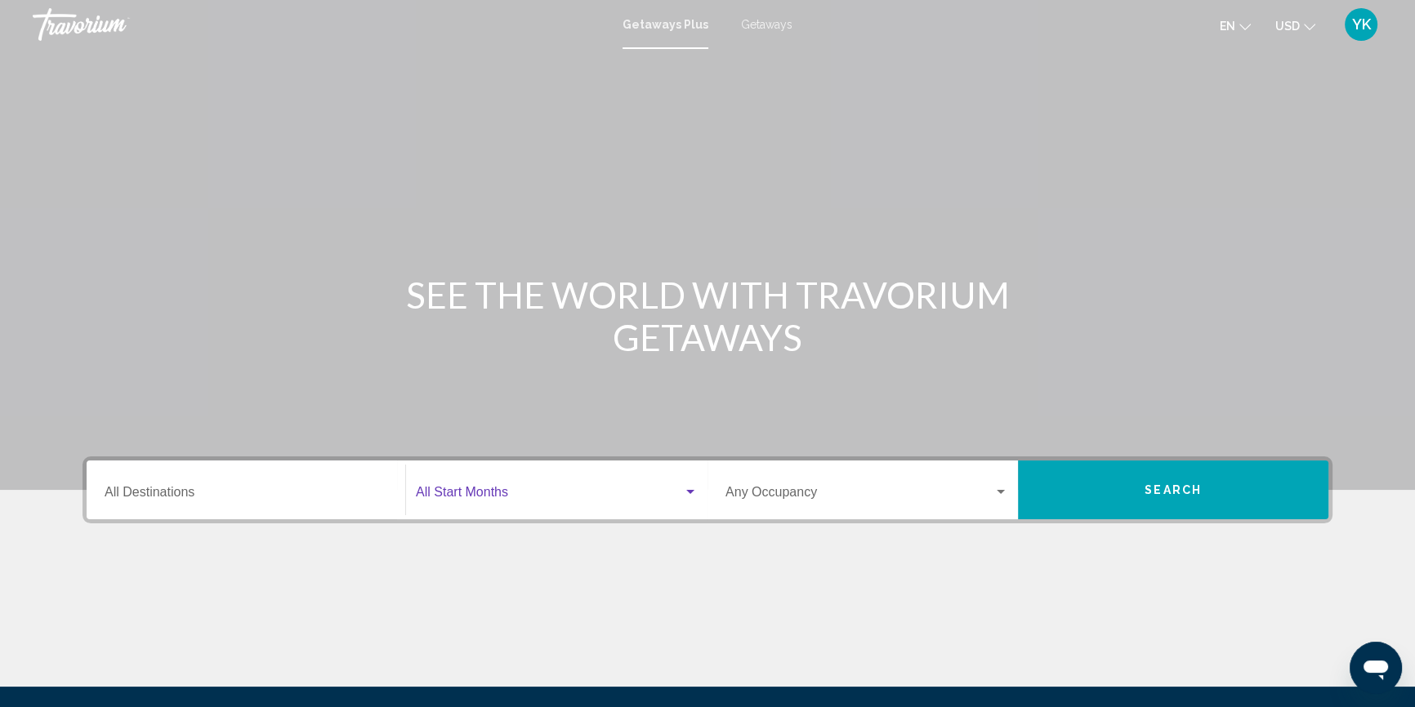
click at [470, 493] on span "Search widget" at bounding box center [549, 496] width 267 height 15
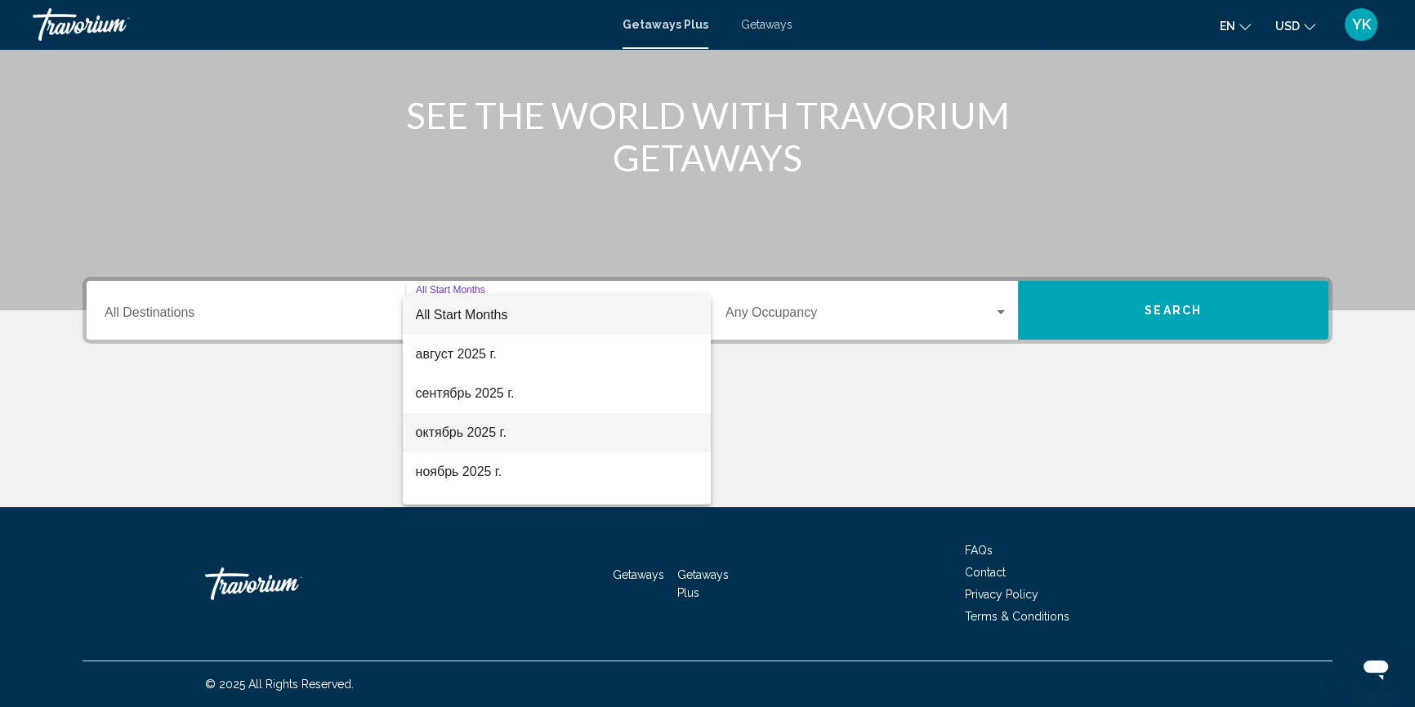
scroll to position [74, 0]
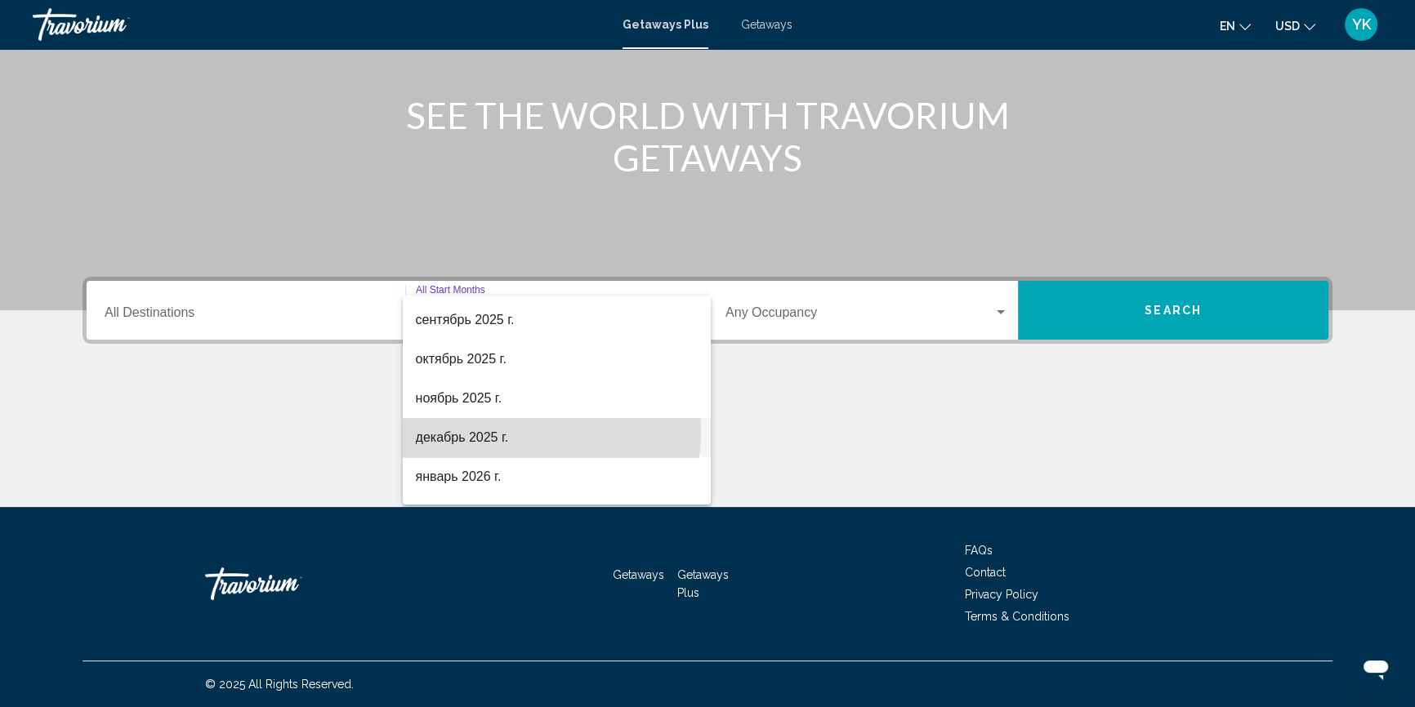
click at [512, 431] on span "декабрь 2025 г." at bounding box center [557, 437] width 282 height 39
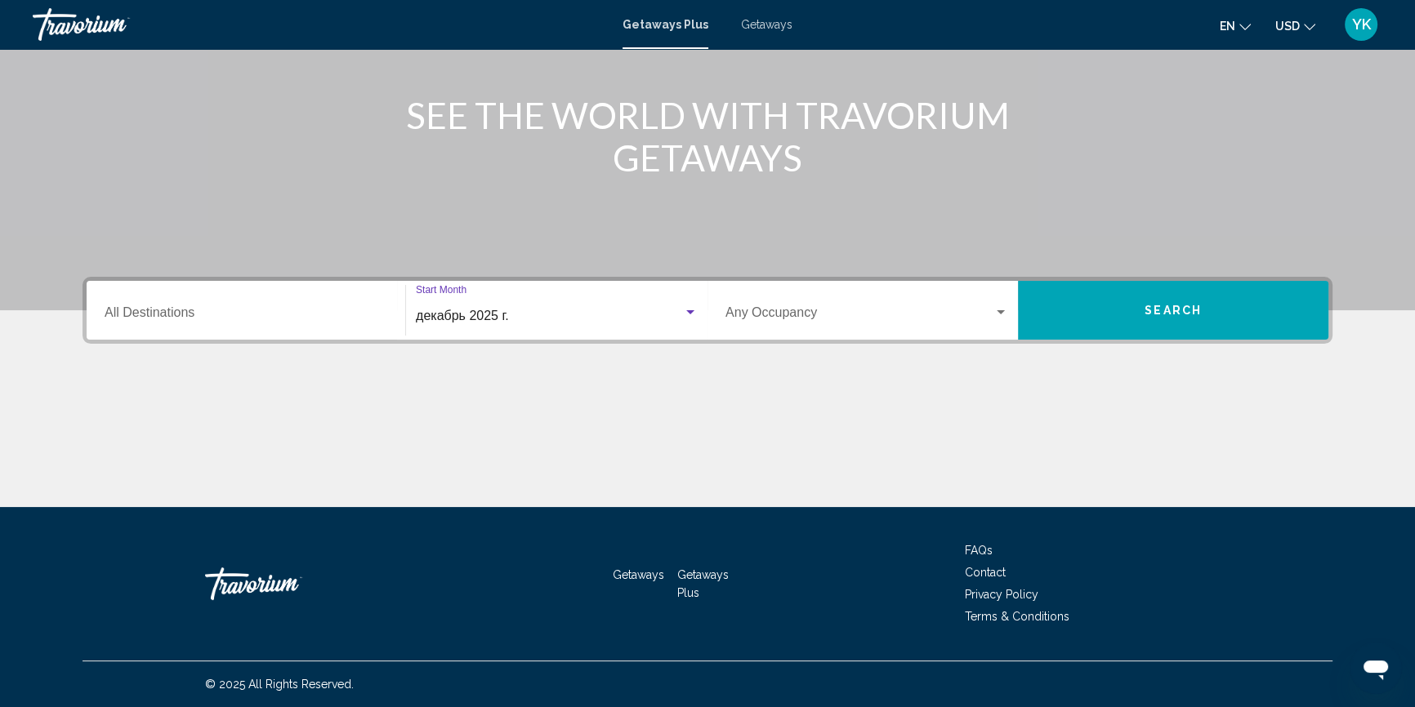
click at [217, 306] on div "Destination All Destinations" at bounding box center [246, 310] width 283 height 51
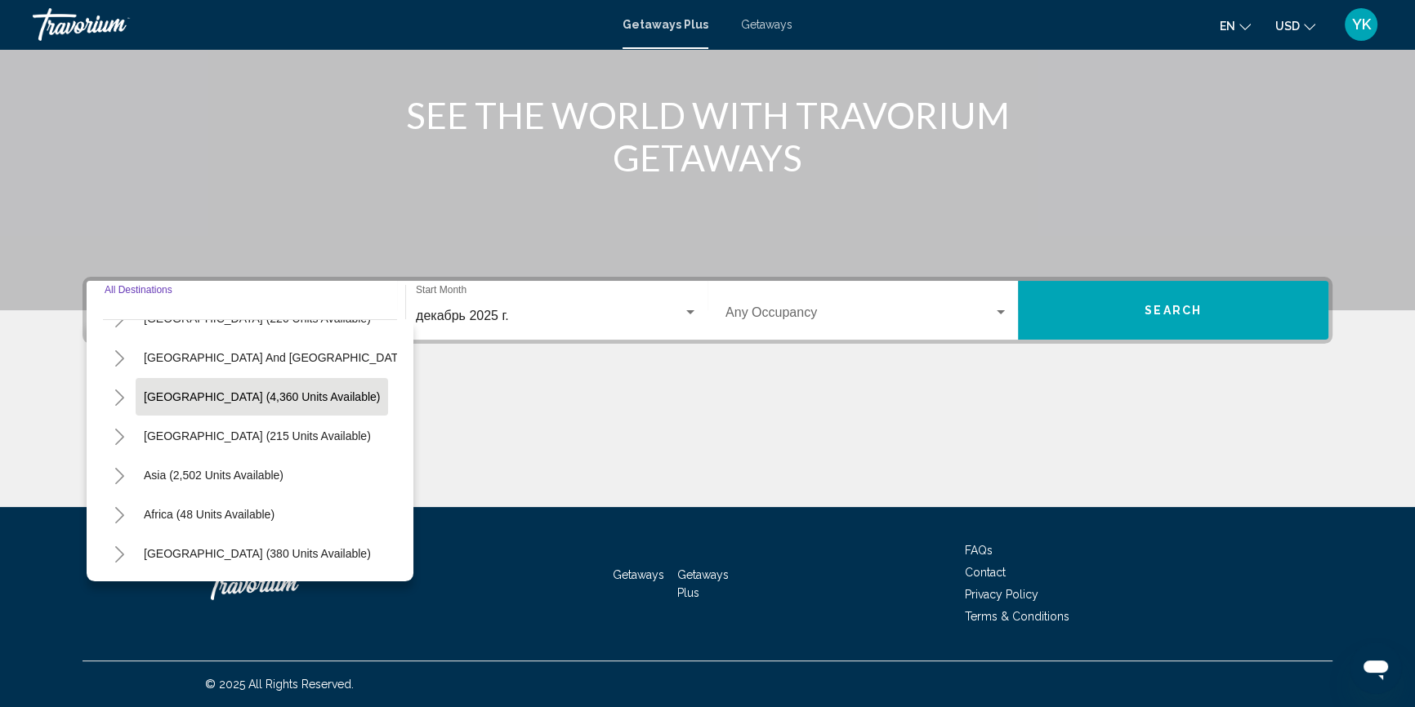
scroll to position [275, 0]
click at [120, 468] on icon "Toggle Asia (2,502 units available)" at bounding box center [120, 476] width 12 height 16
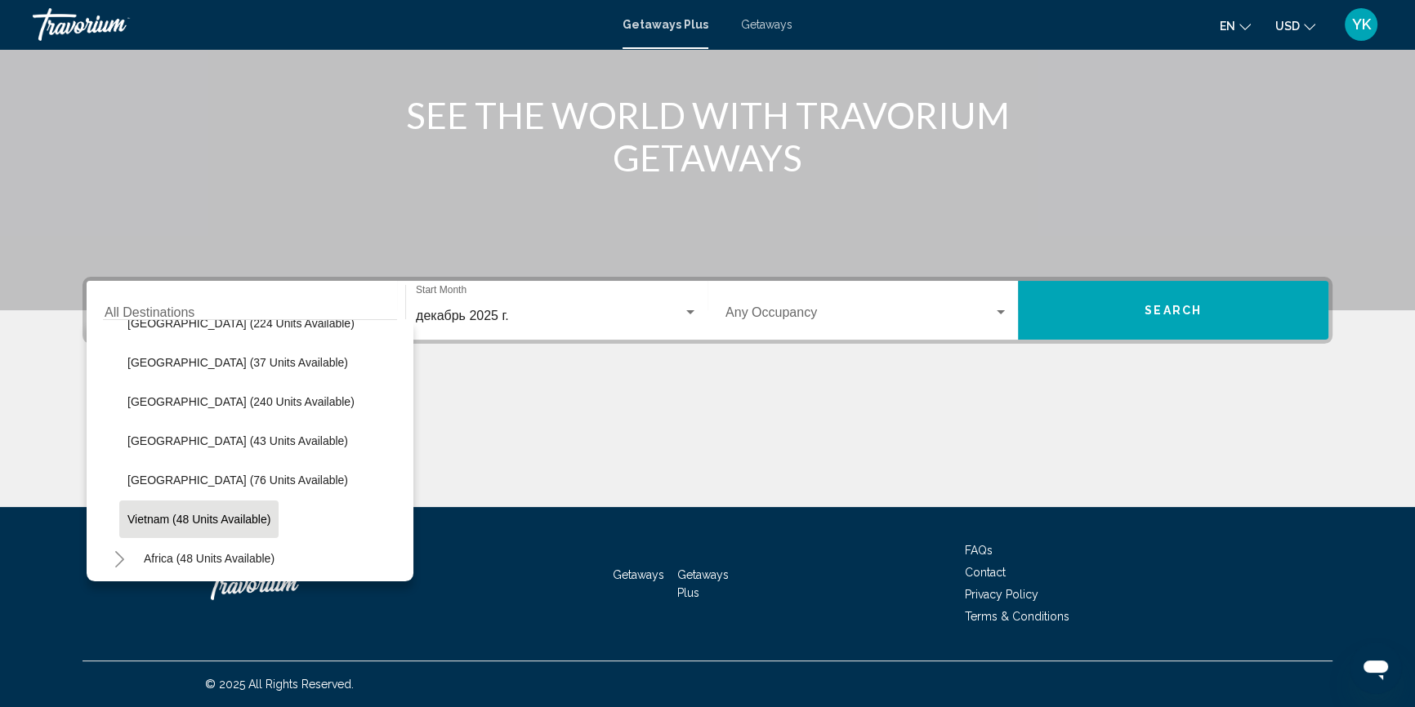
scroll to position [646, 0]
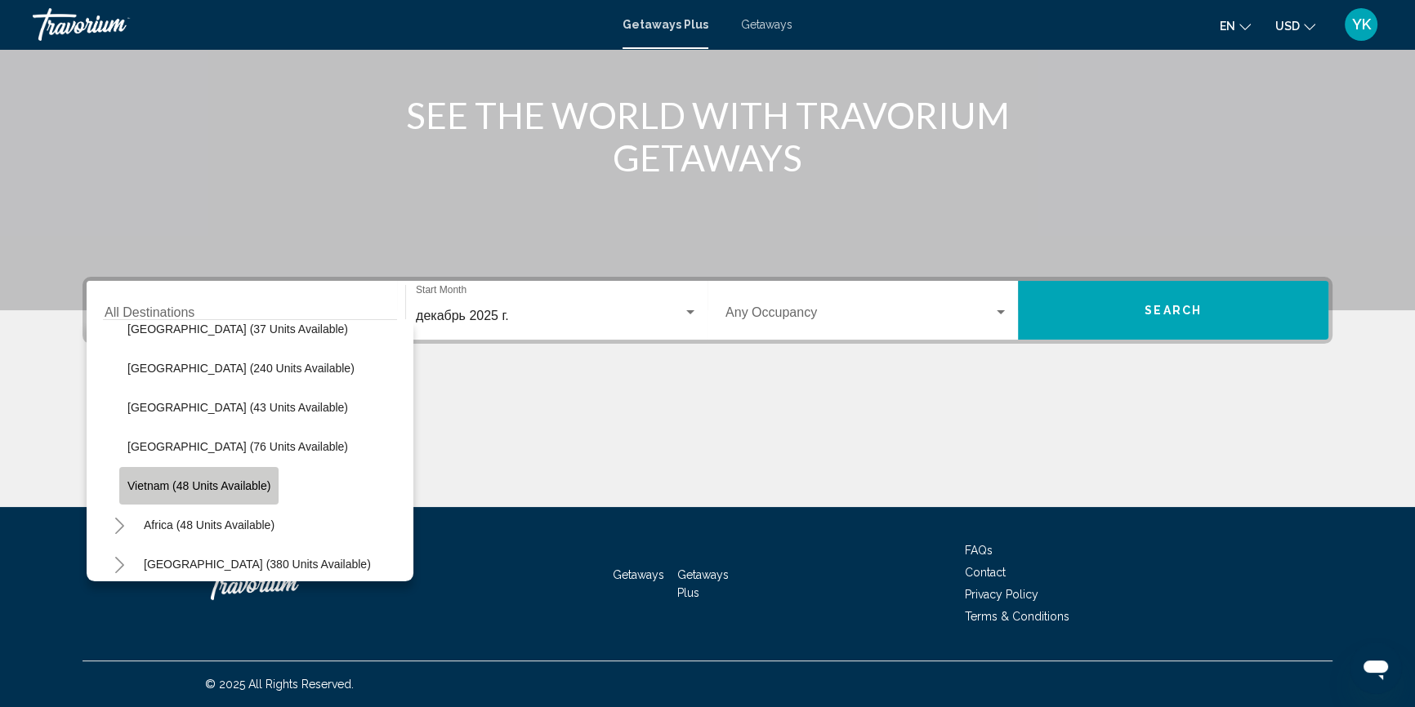
click at [232, 480] on span "Vietnam (48 units available)" at bounding box center [198, 486] width 143 height 13
type input "**********"
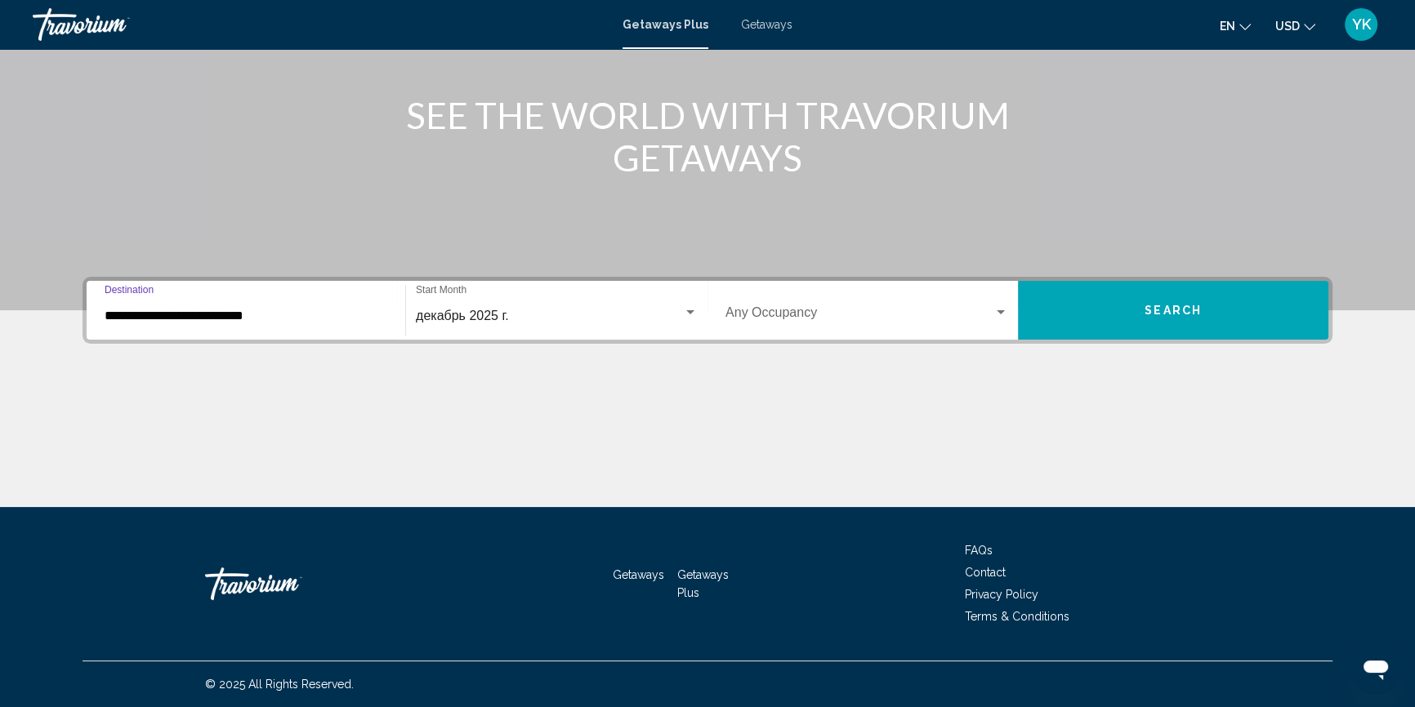
click at [1188, 310] on span "Search" at bounding box center [1173, 311] width 57 height 13
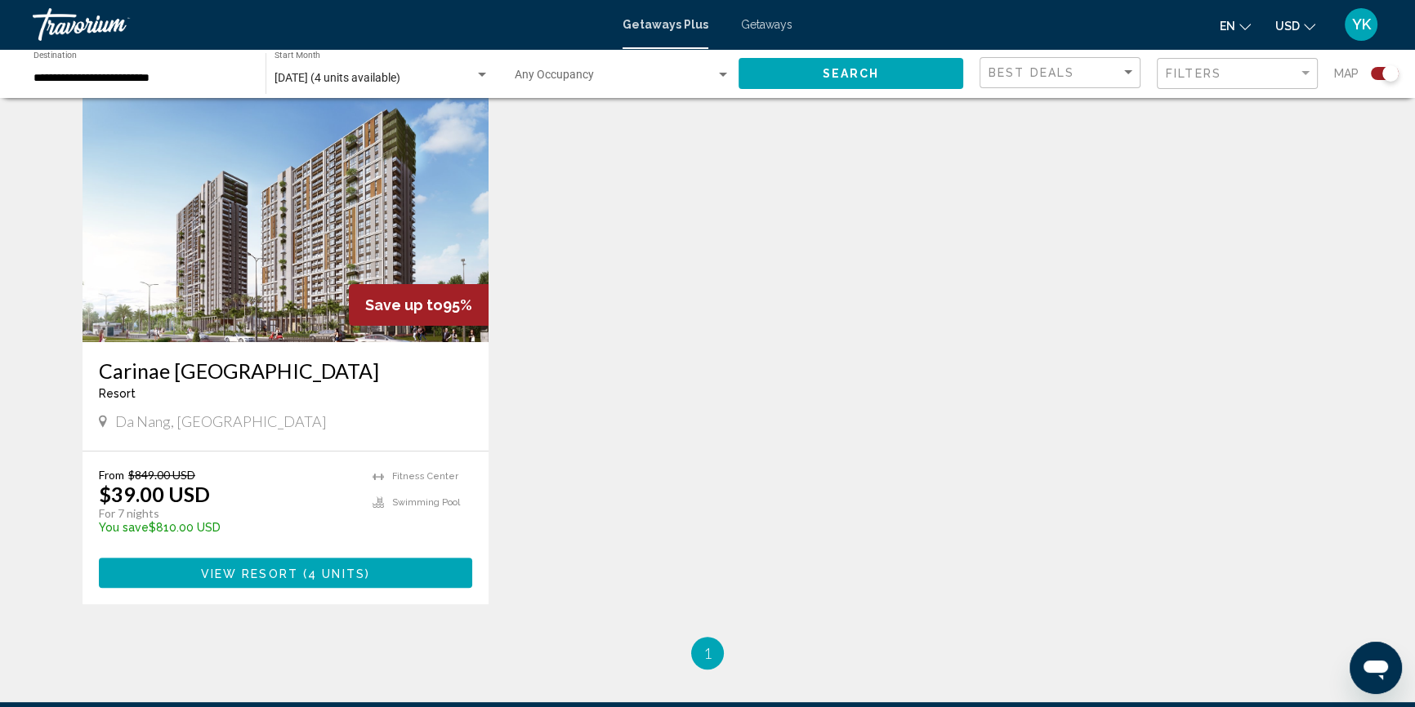
scroll to position [569, 0]
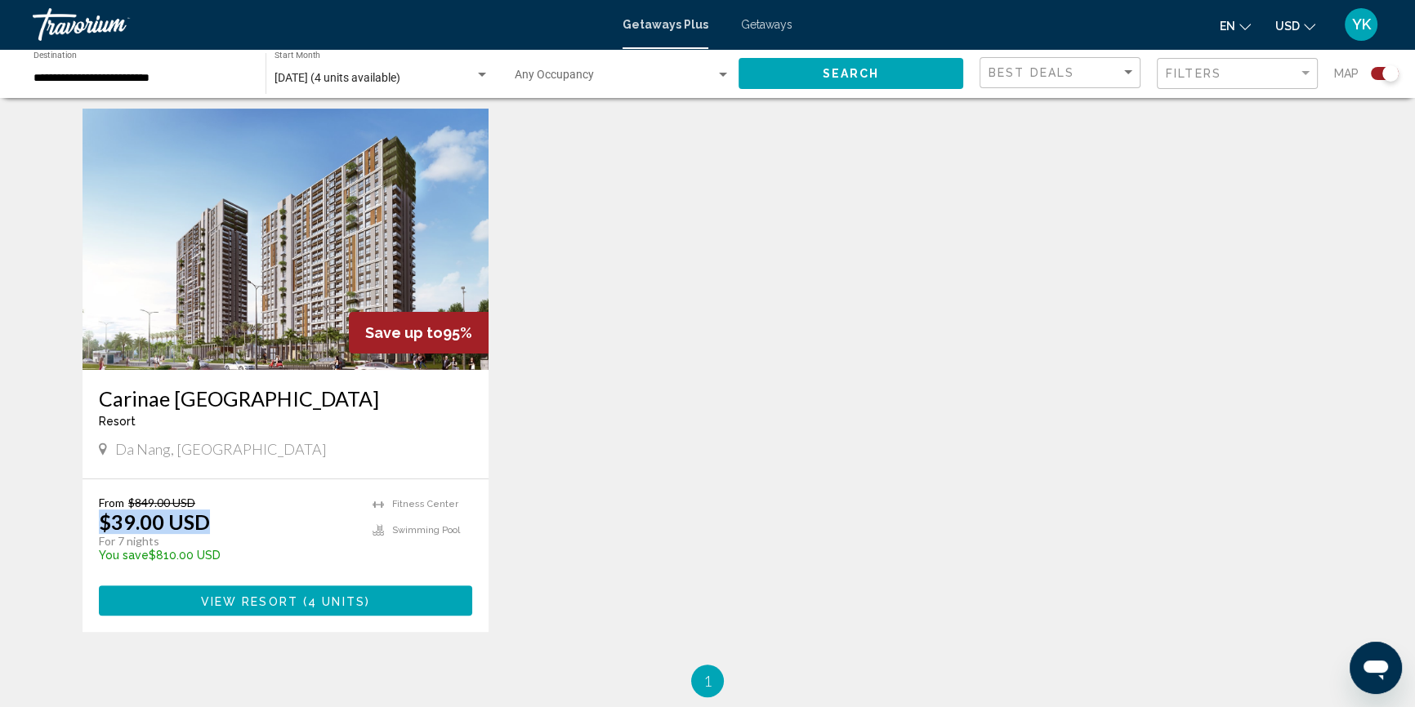
drag, startPoint x: 216, startPoint y: 524, endPoint x: 91, endPoint y: 525, distance: 125.0
click at [91, 525] on div "From $849.00 USD $39.00 USD For 7 nights You save $810.00 USD temp [GEOGRAPHIC_…" at bounding box center [286, 556] width 406 height 153
click at [257, 525] on div "From $849.00 USD $39.00 USD For 7 nights You save $810.00 USD temp" at bounding box center [227, 535] width 257 height 78
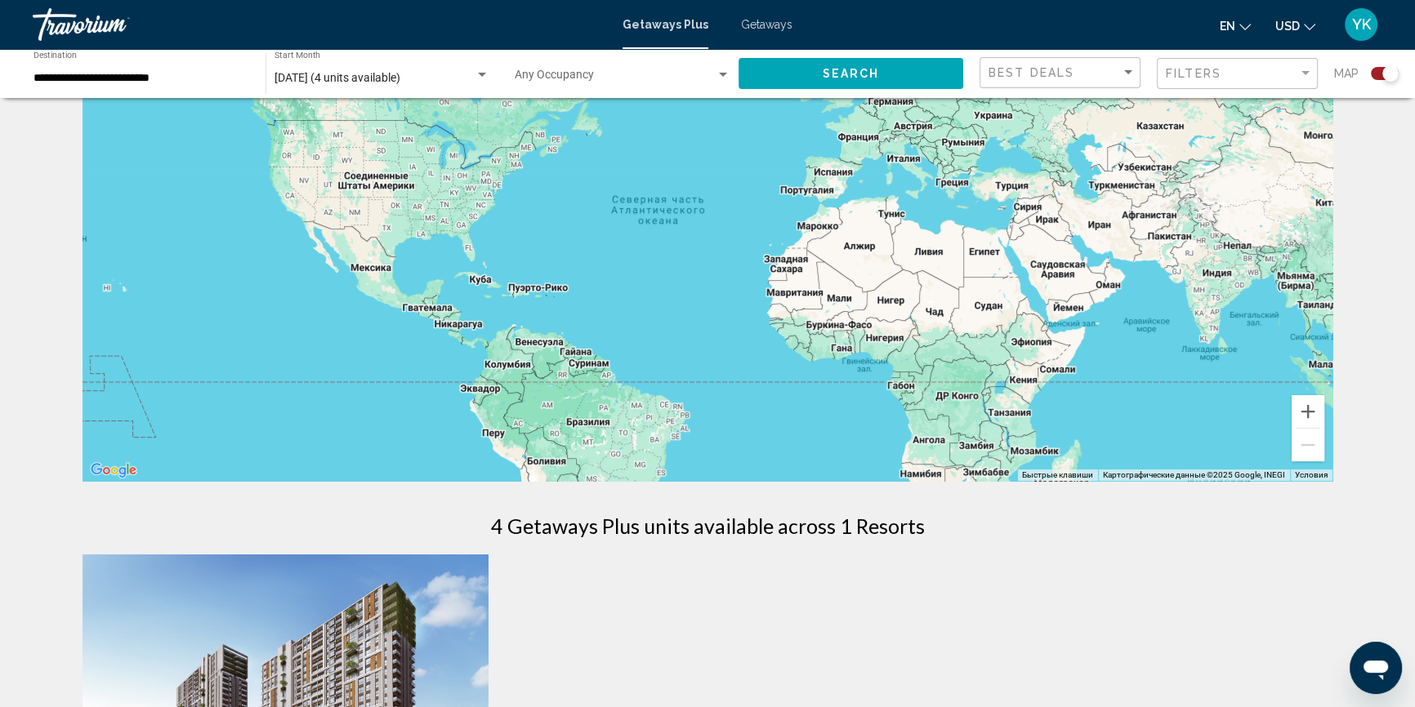
scroll to position [0, 0]
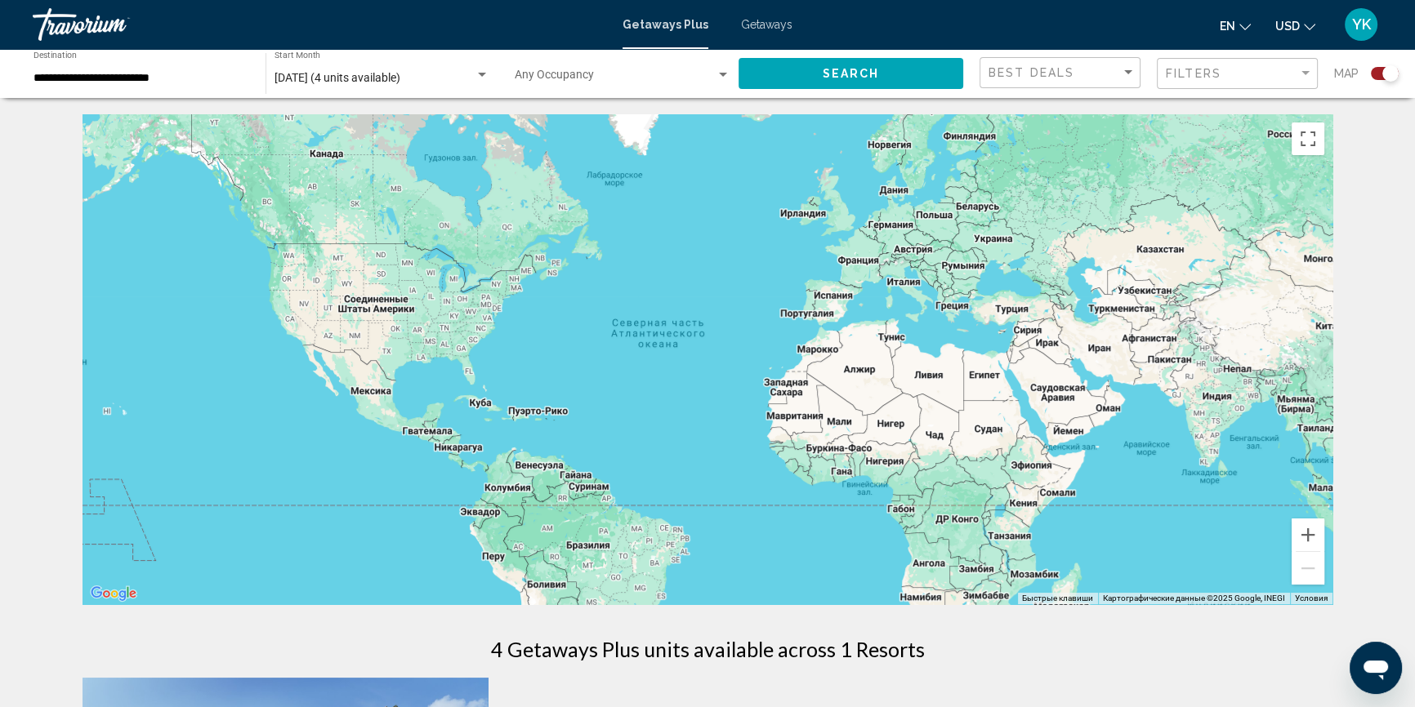
click at [830, 83] on button "Search" at bounding box center [851, 73] width 225 height 30
click at [187, 75] on input "**********" at bounding box center [141, 78] width 216 height 13
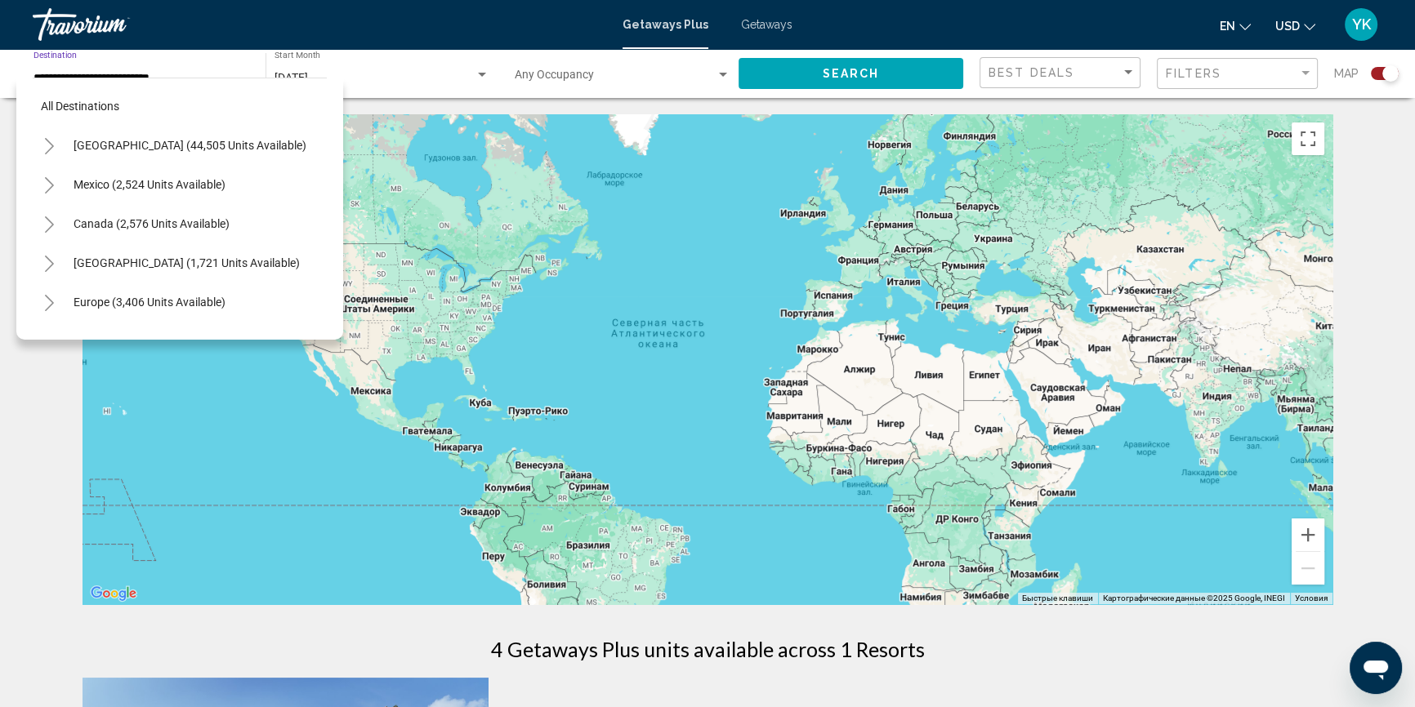
scroll to position [667, 0]
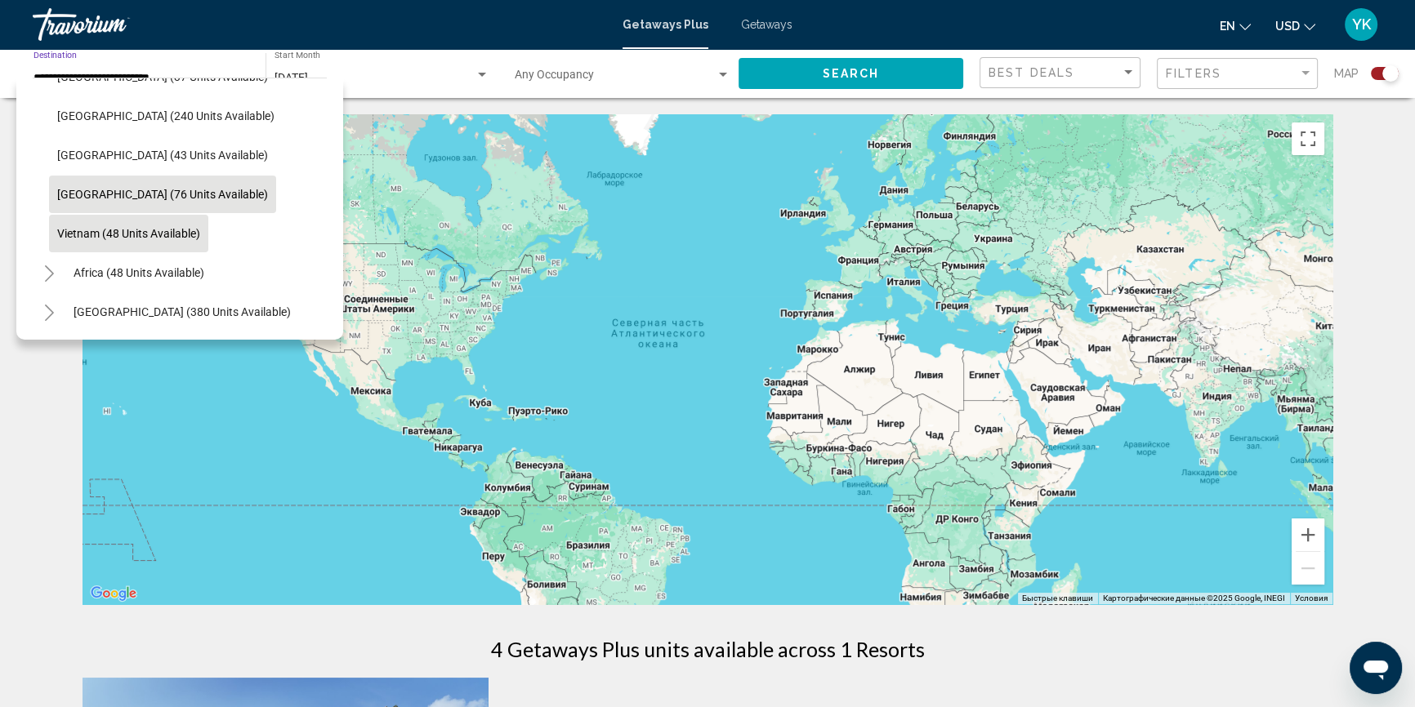
click at [120, 176] on button "[GEOGRAPHIC_DATA] (76 units available)" at bounding box center [162, 195] width 227 height 38
type input "**********"
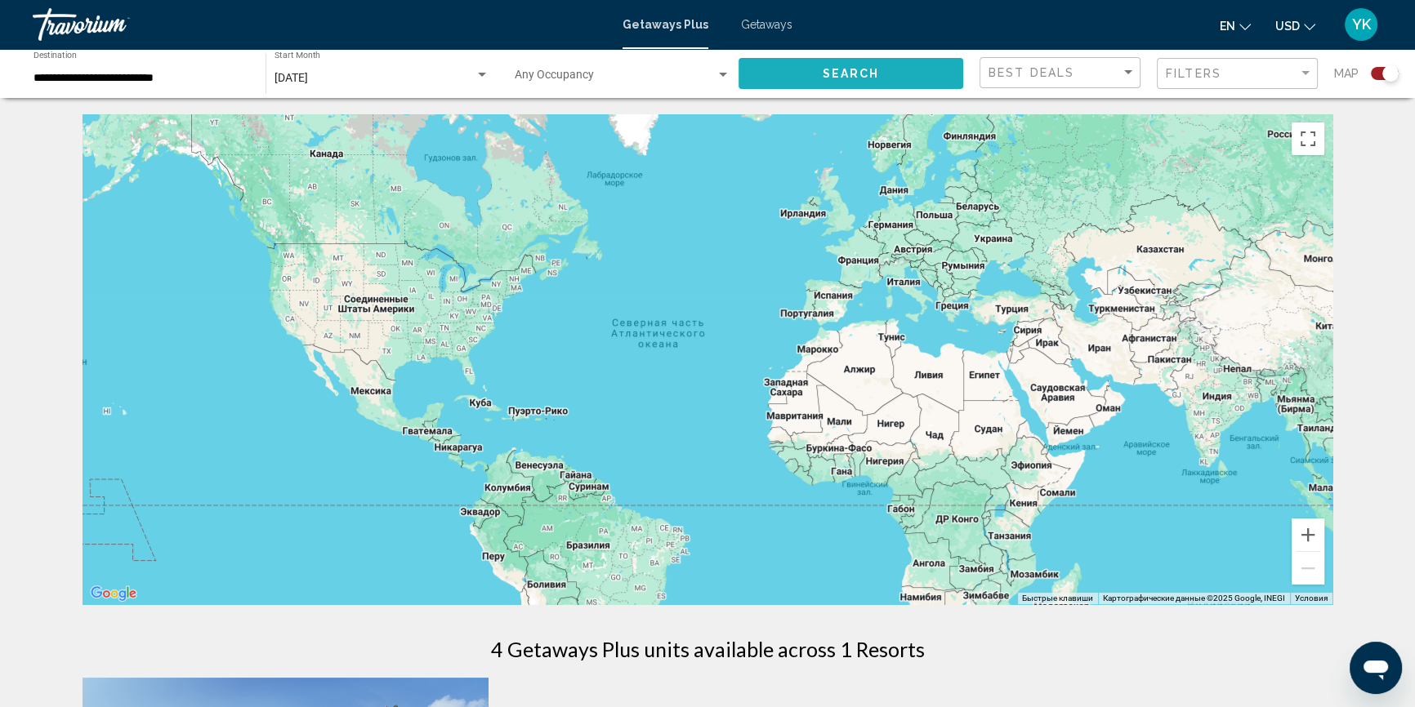
click at [902, 78] on button "Search" at bounding box center [851, 73] width 225 height 30
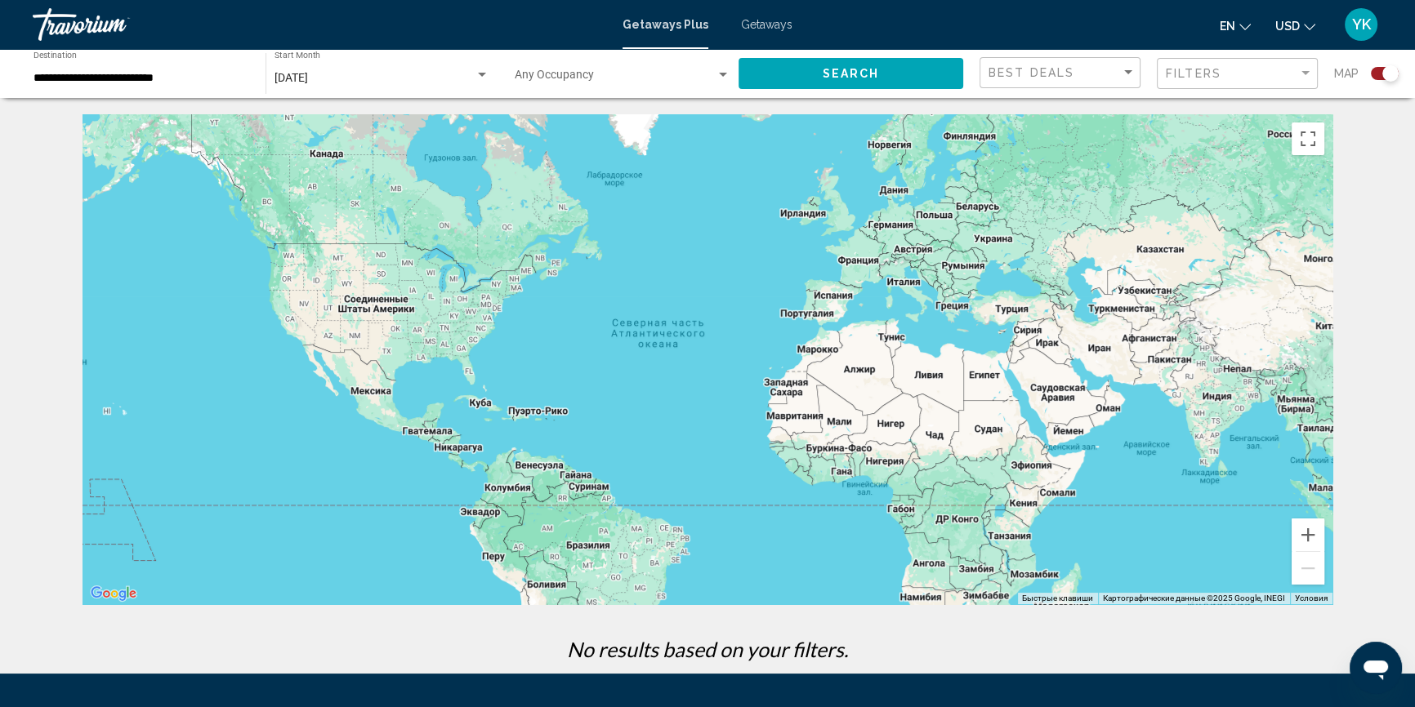
click at [894, 77] on button "Search" at bounding box center [851, 73] width 225 height 30
click at [386, 78] on div "[DATE]" at bounding box center [374, 78] width 200 height 13
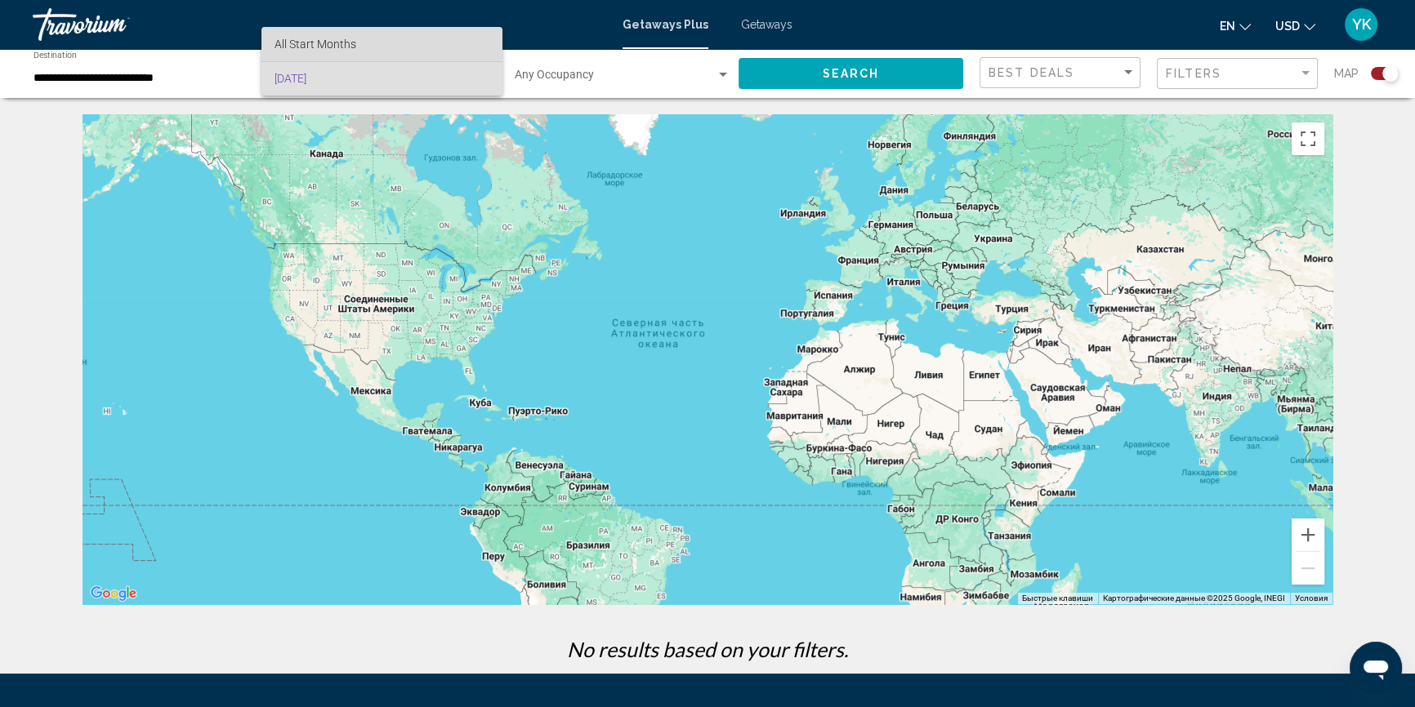
click at [359, 41] on span "All Start Months" at bounding box center [381, 44] width 215 height 34
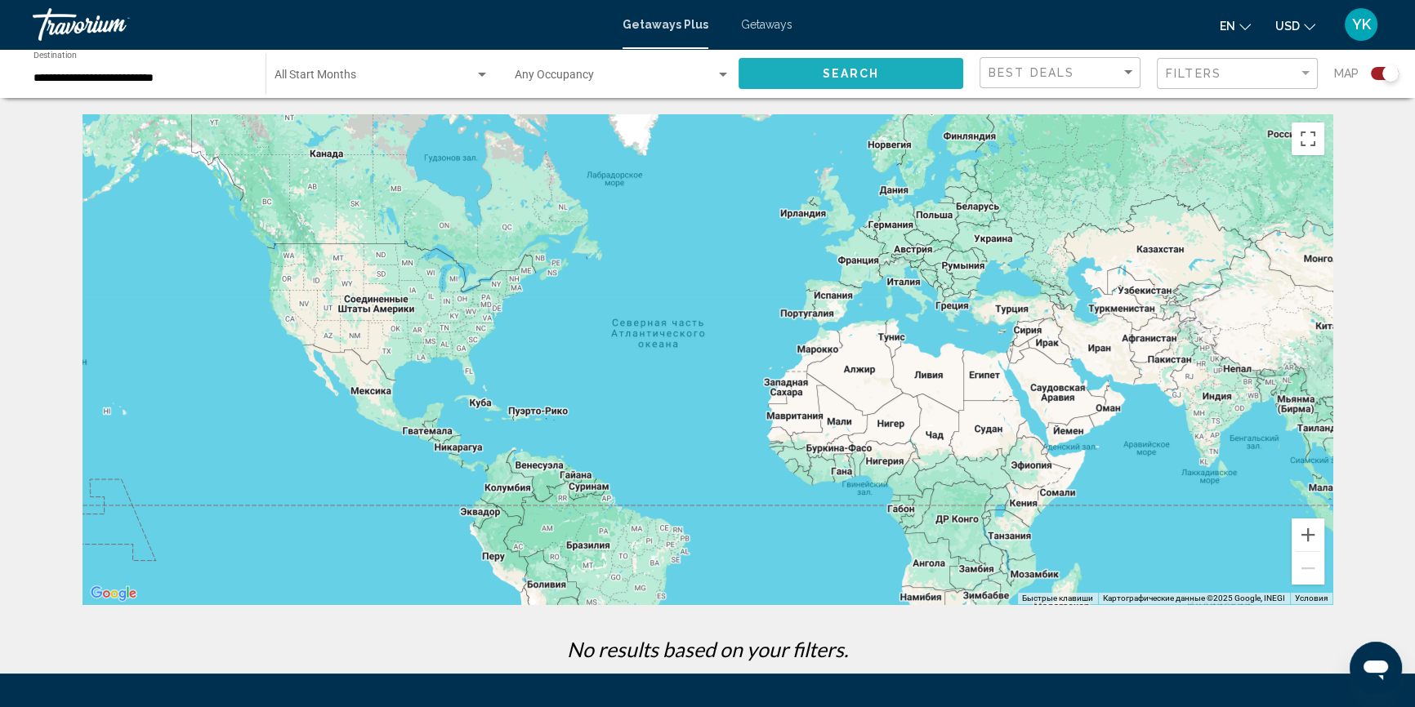
click at [879, 78] on button "Search" at bounding box center [851, 73] width 225 height 30
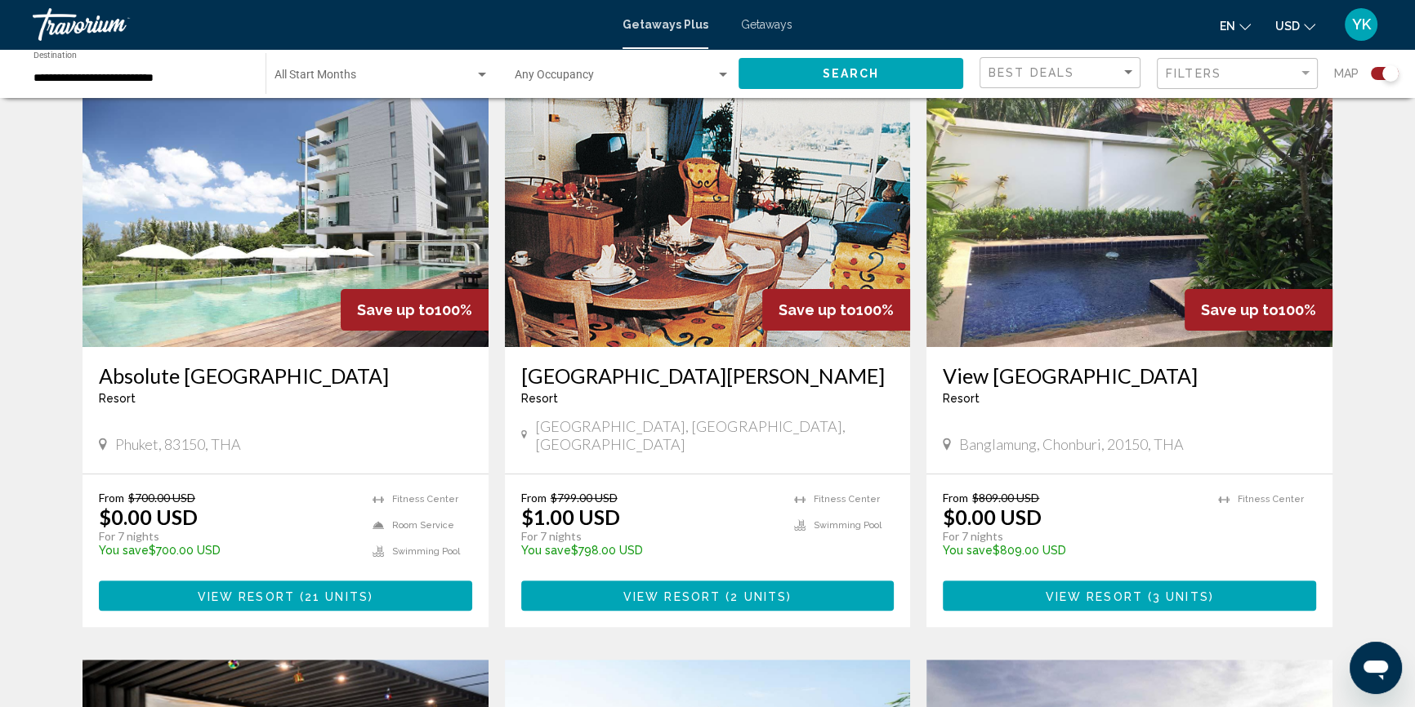
scroll to position [594, 0]
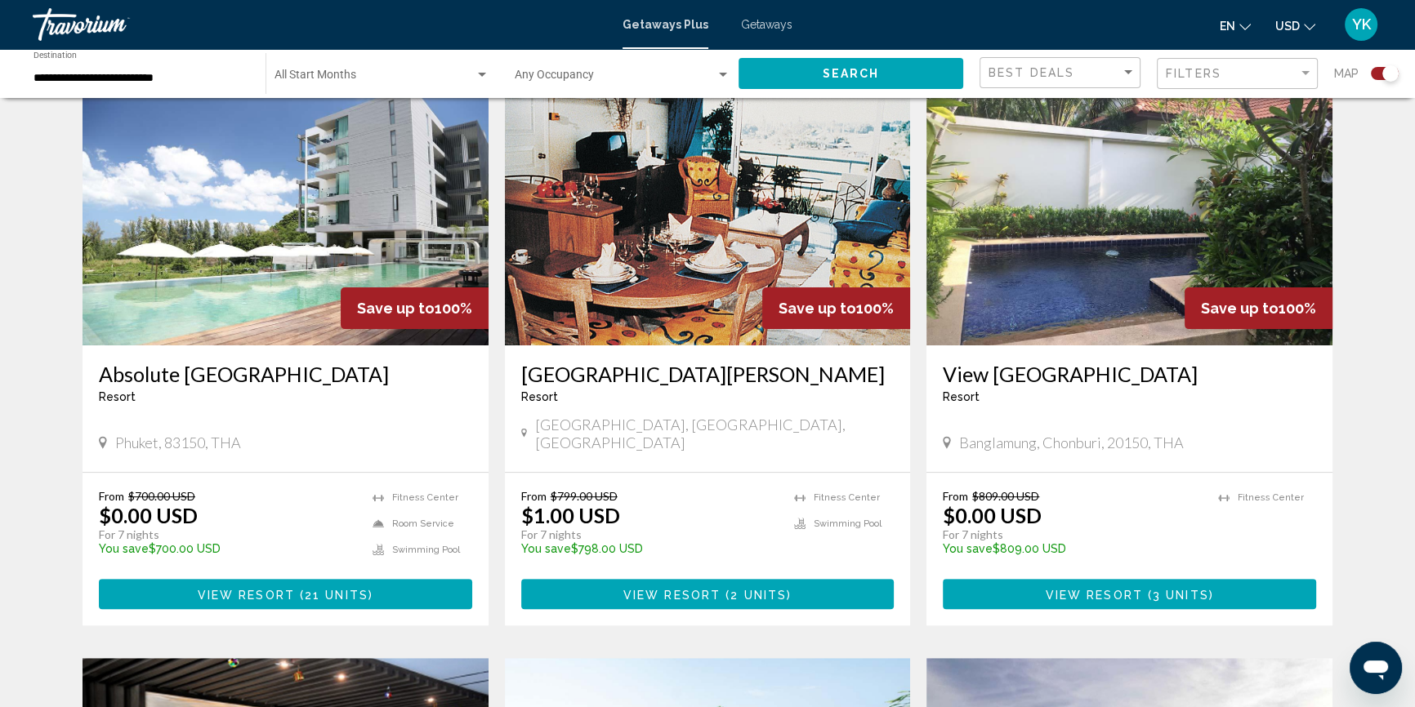
click at [1370, 25] on span "YK" at bounding box center [1361, 24] width 19 height 16
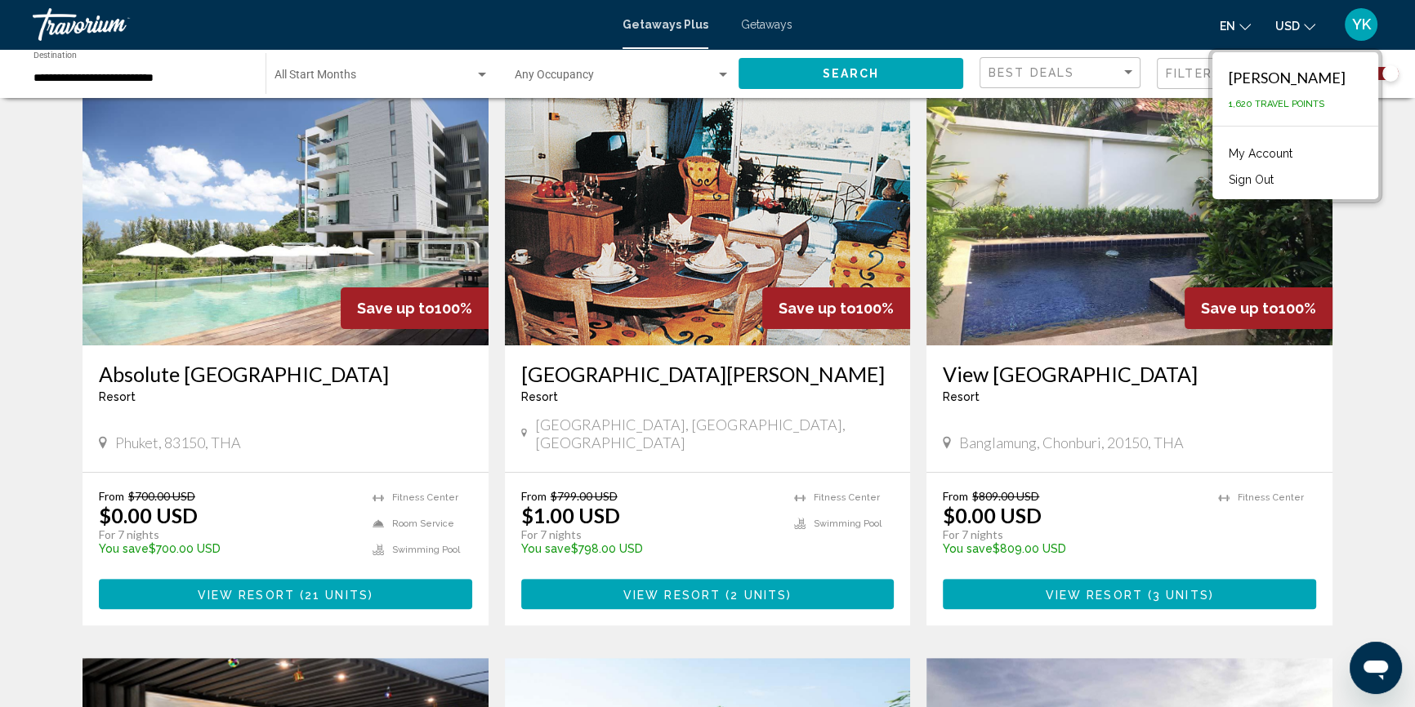
click at [1371, 456] on div "← Переместить влево → Переместить вправо ↑ Переместить вверх ↓ Переместить вниз…" at bounding box center [707, 662] width 1415 height 2284
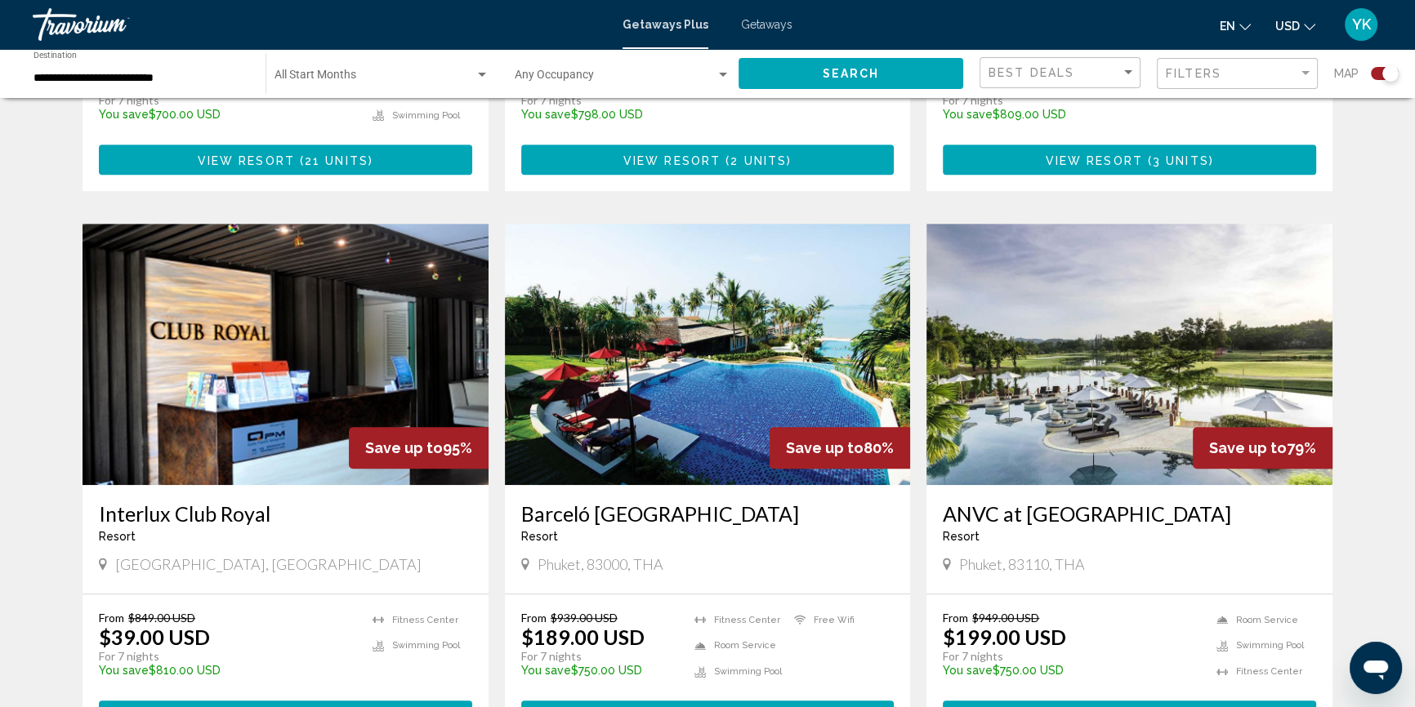
scroll to position [1113, 0]
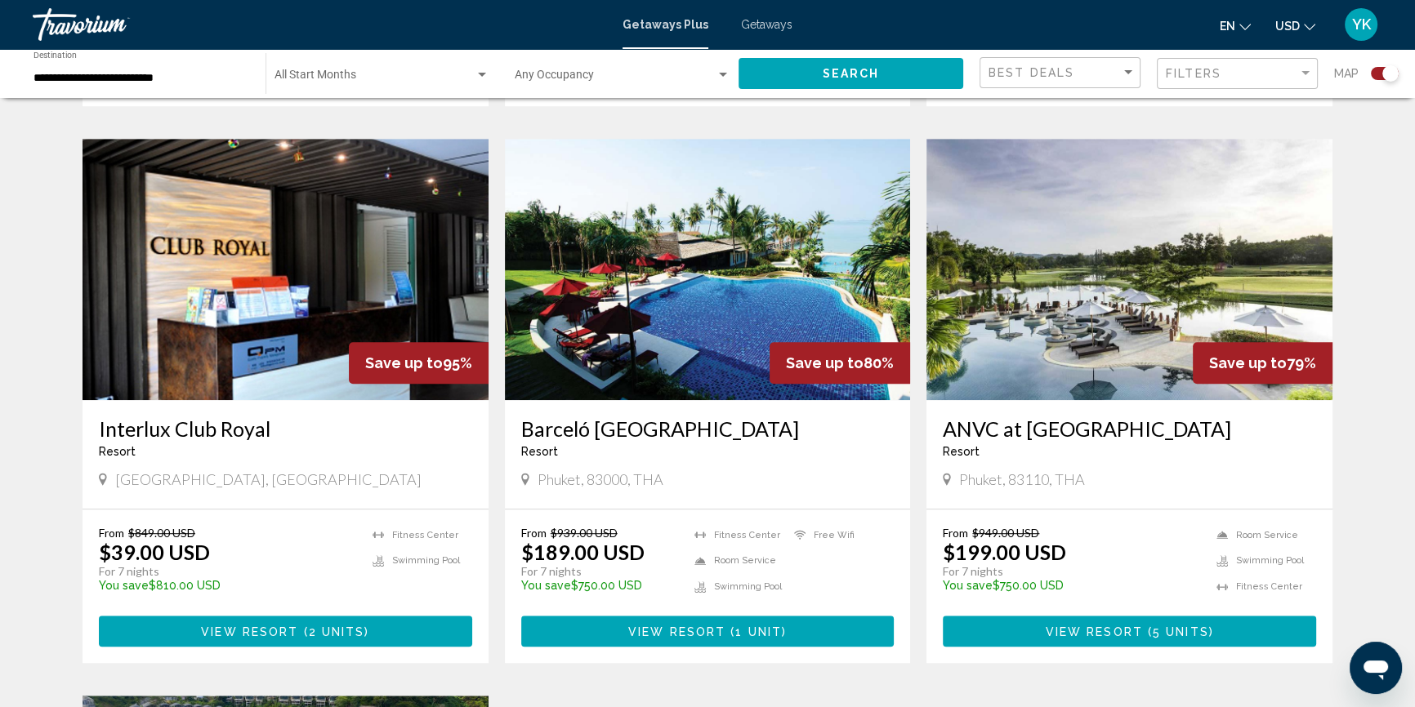
click at [706, 626] on span "View Resort" at bounding box center [676, 632] width 97 height 13
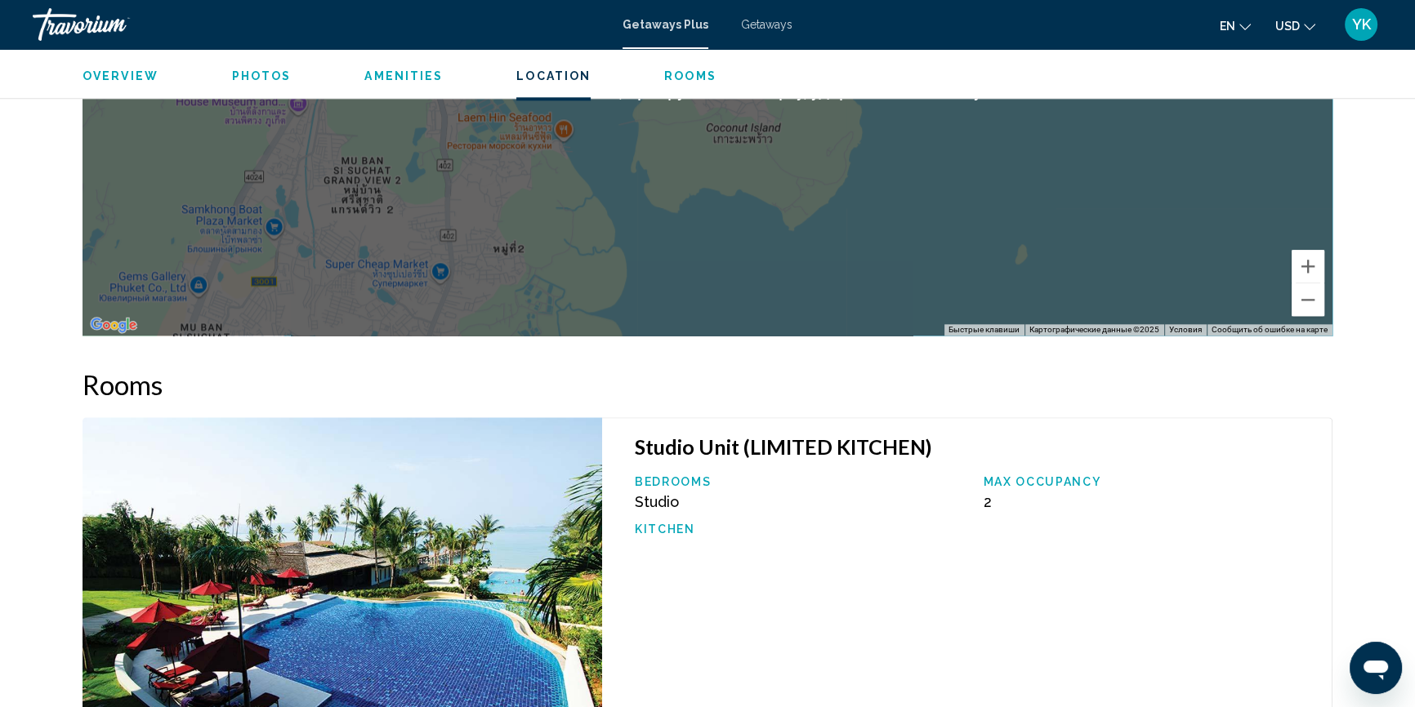
scroll to position [2040, 0]
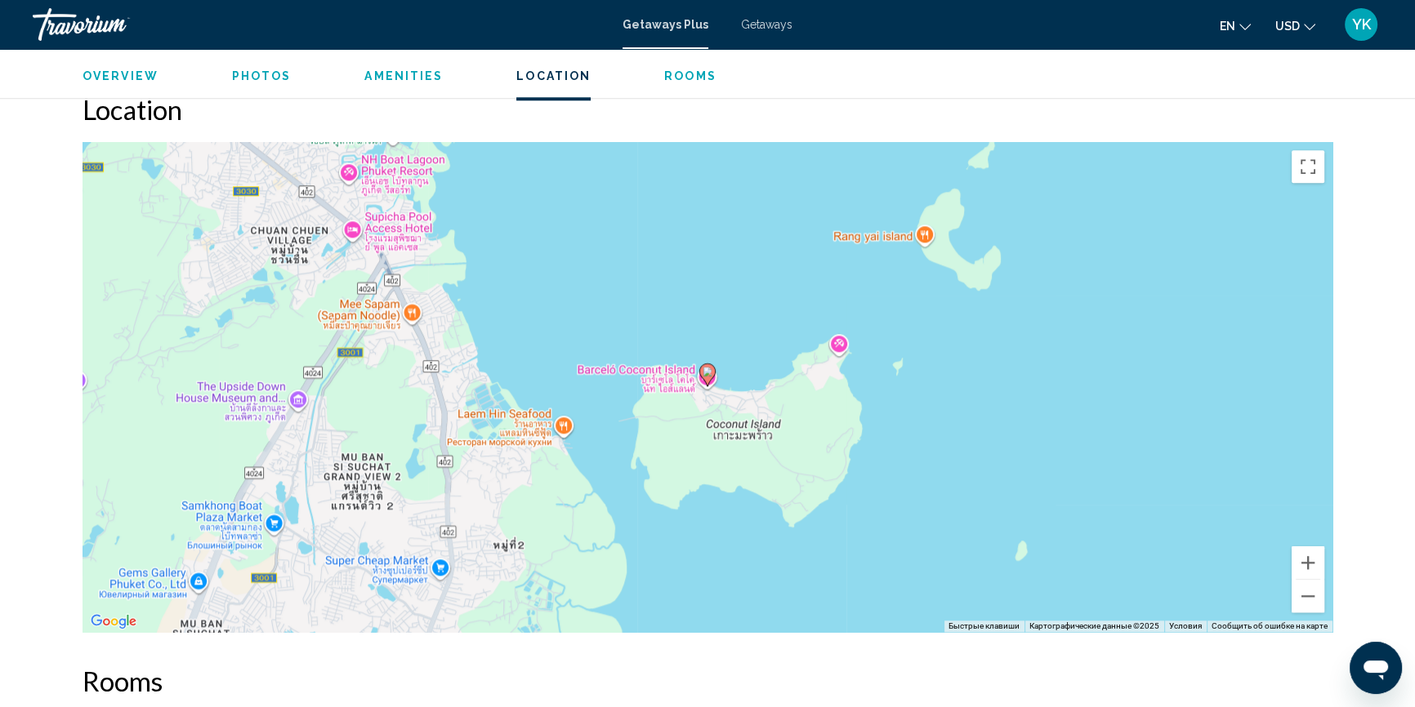
click at [707, 376] on icon "Main content" at bounding box center [707, 374] width 15 height 21
click at [709, 386] on gmp-advanced-marker "Main content" at bounding box center [707, 375] width 16 height 25
click at [561, 424] on div "Для навигации используйте клавиши со стрелками. Чтобы активировать перетаскиван…" at bounding box center [708, 387] width 1250 height 490
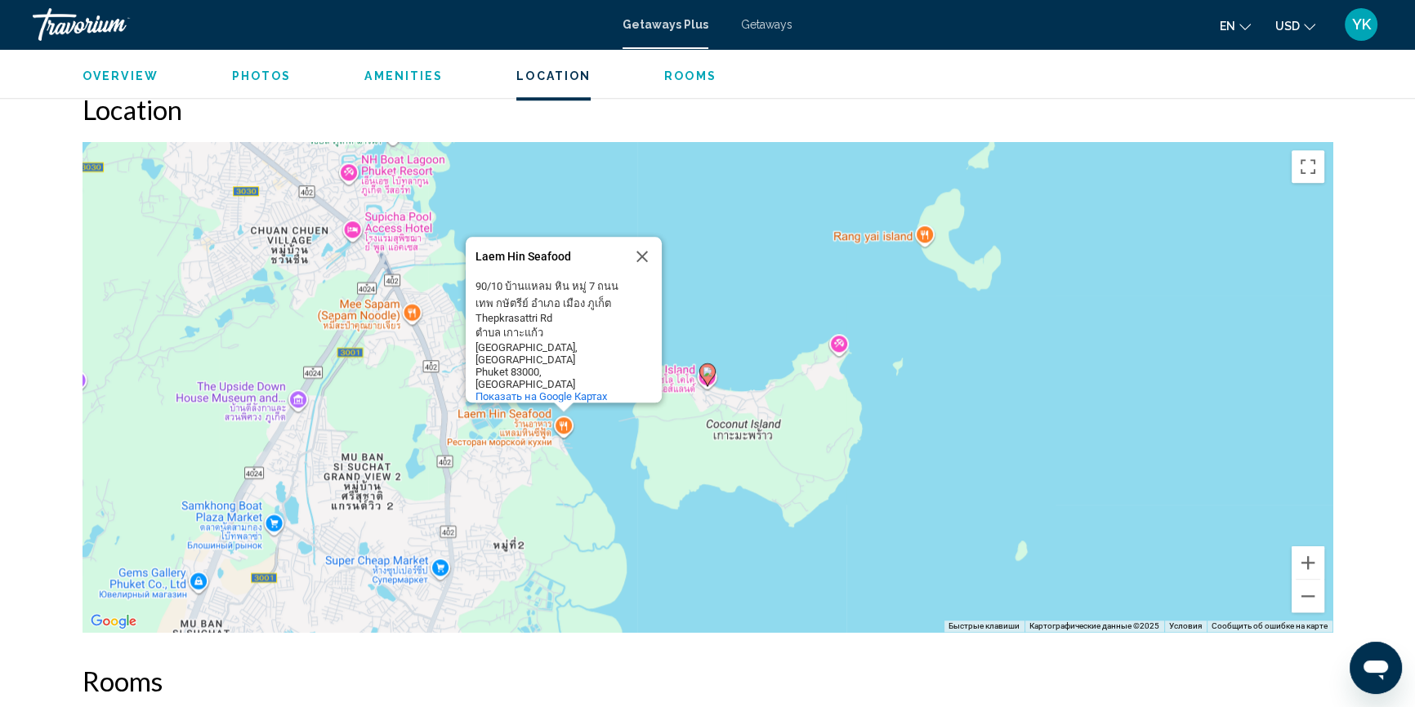
click at [710, 373] on image "Main content" at bounding box center [708, 372] width 10 height 10
click at [707, 374] on image "Main content" at bounding box center [708, 372] width 10 height 10
click at [645, 261] on button "Закрыть" at bounding box center [642, 256] width 39 height 39
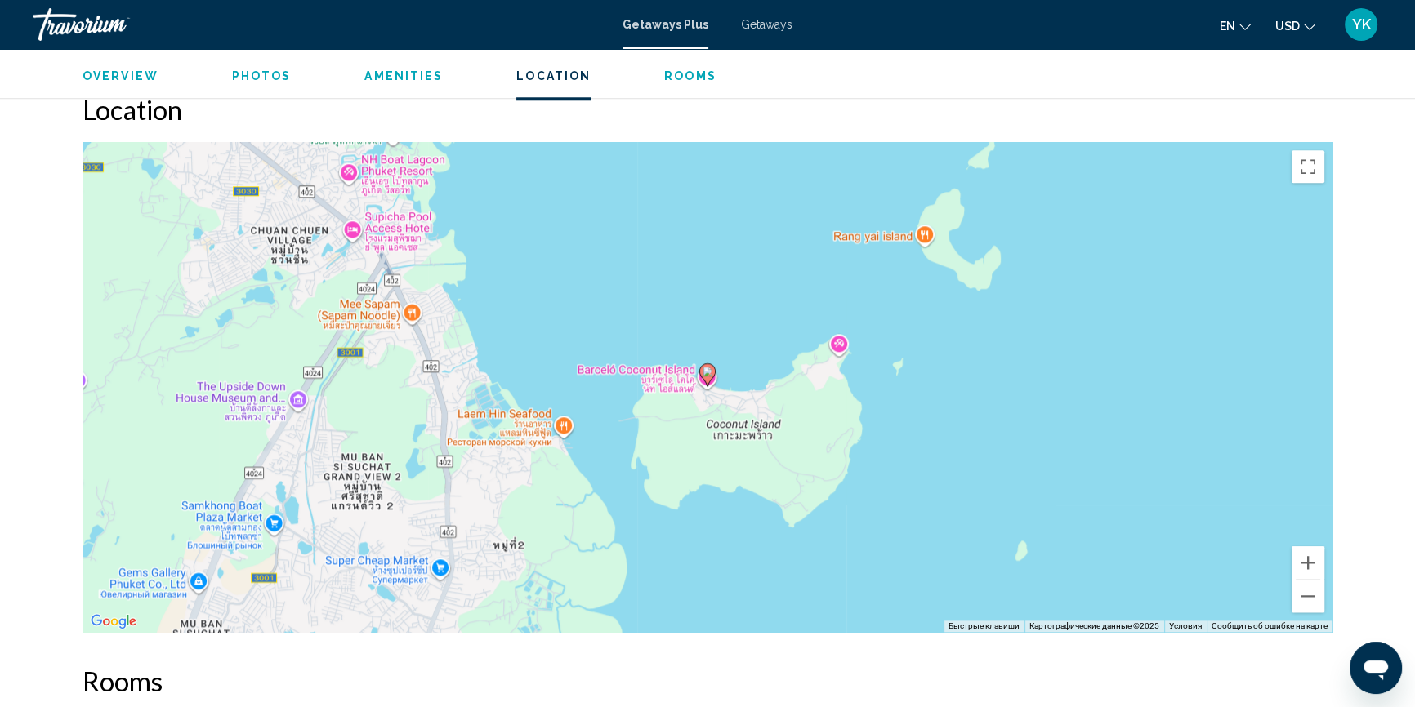
click at [705, 366] on icon "Main content" at bounding box center [707, 374] width 15 height 21
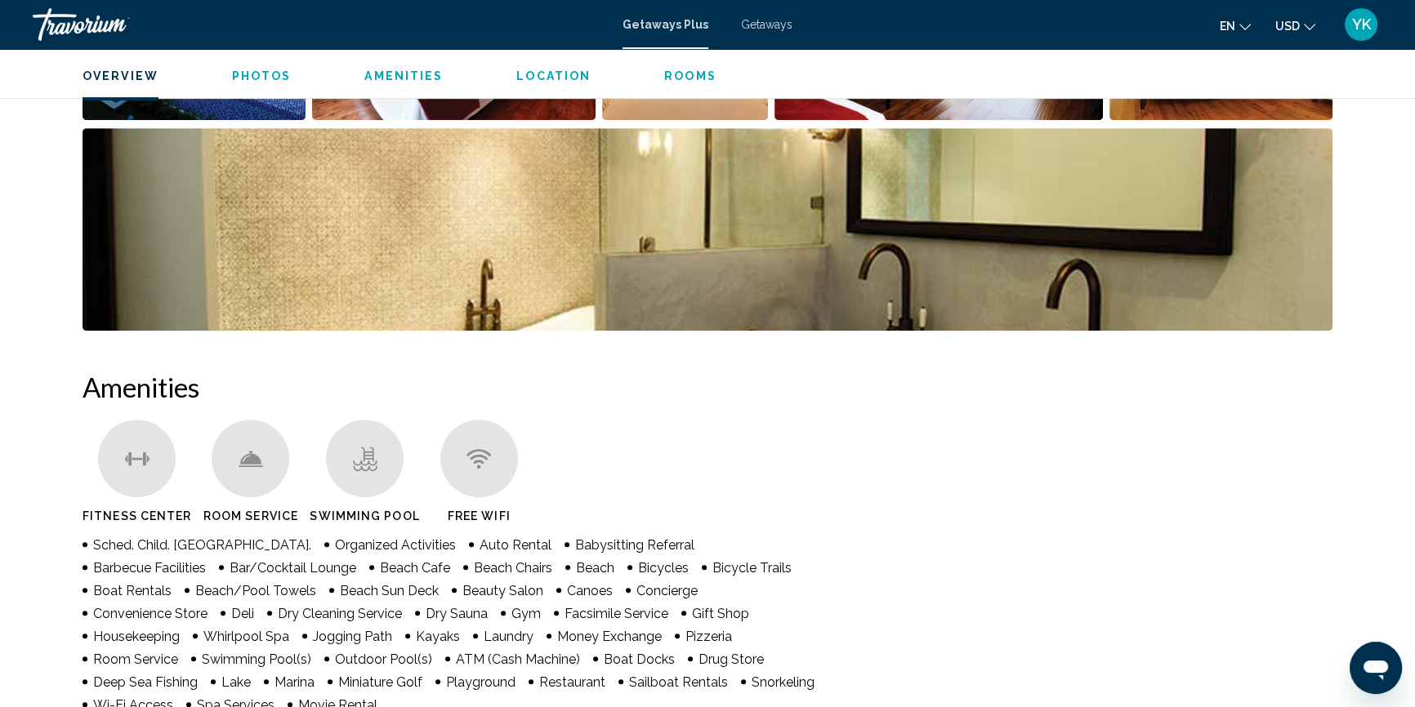
scroll to position [629, 0]
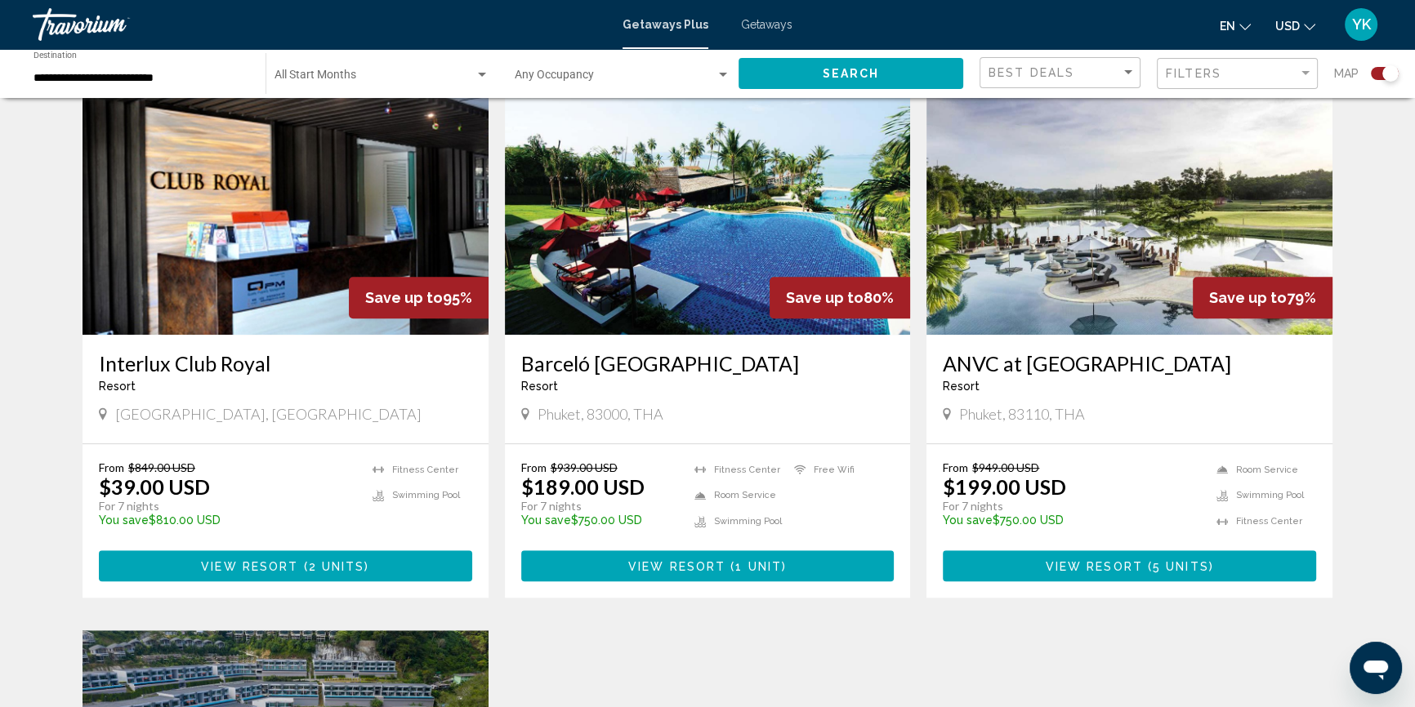
scroll to position [1188, 0]
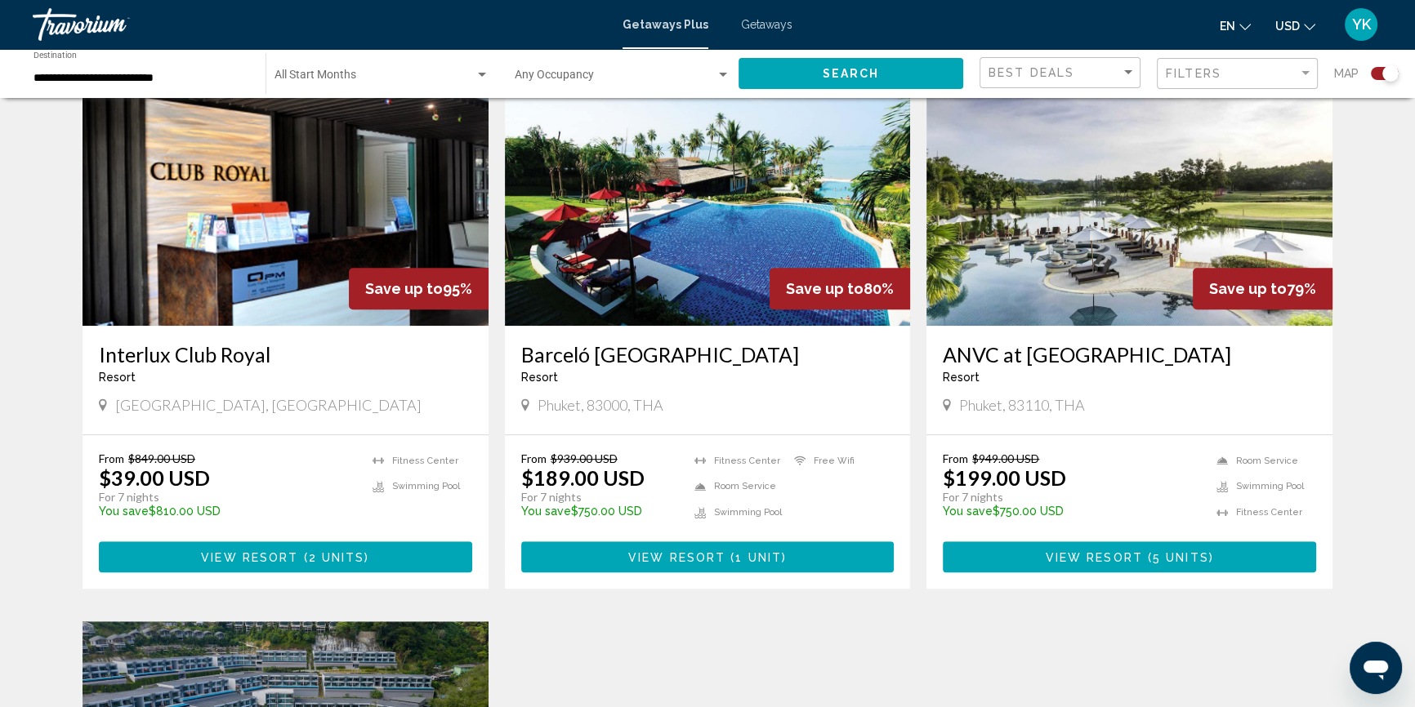
click at [1156, 551] on span "5 units" at bounding box center [1181, 557] width 56 height 13
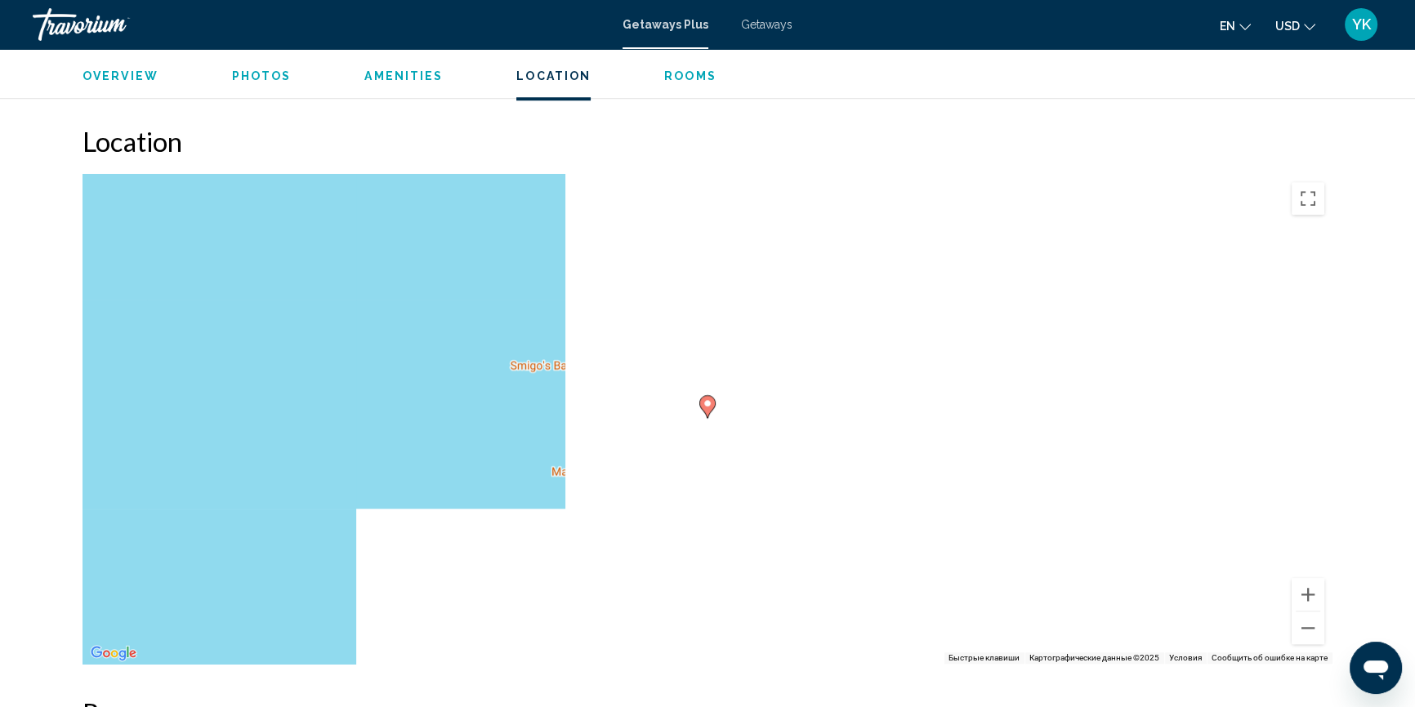
scroll to position [1782, 0]
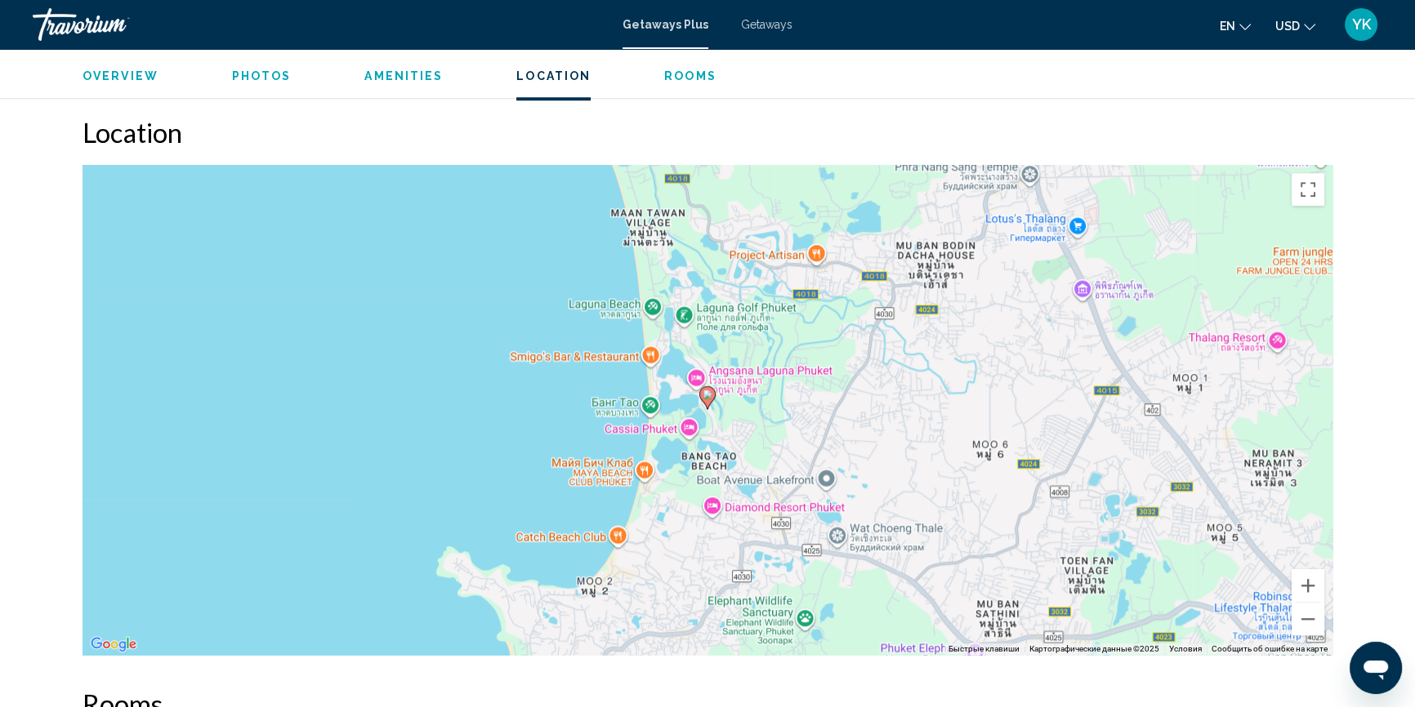
click at [708, 397] on image "Main content" at bounding box center [708, 395] width 10 height 10
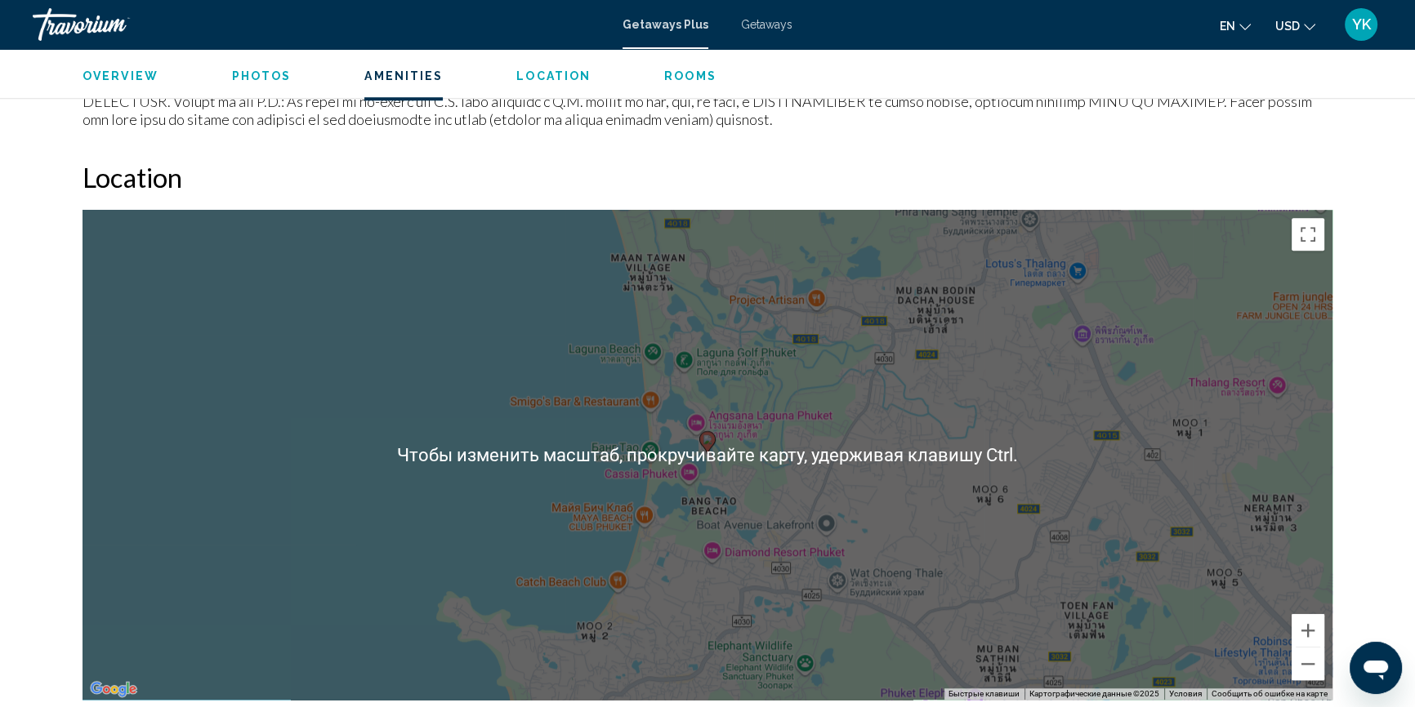
scroll to position [1707, 0]
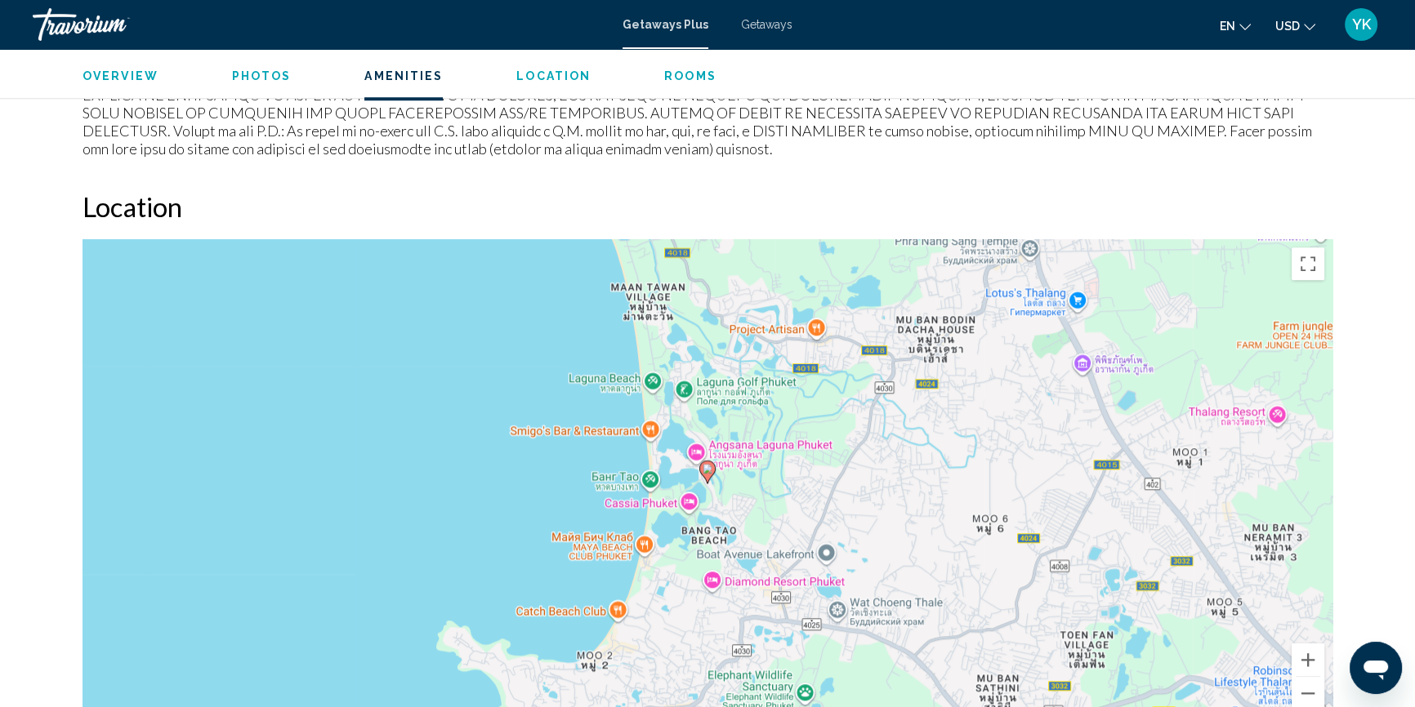
click at [1377, 411] on div "[GEOGRAPHIC_DATA], THA ANVC at [GEOGRAPHIC_DATA] Laguna Address [STREET_ADDRESS…" at bounding box center [707, 518] width 1415 height 4353
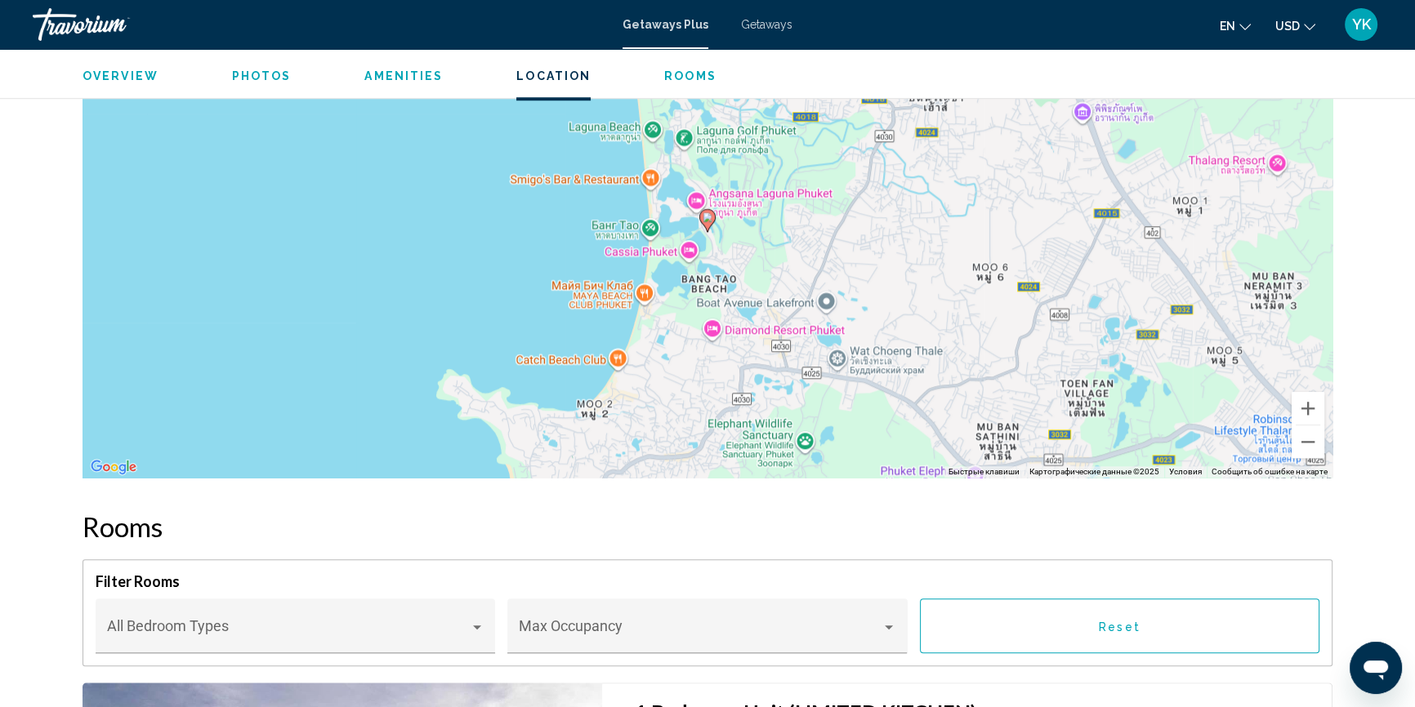
scroll to position [1812, 0]
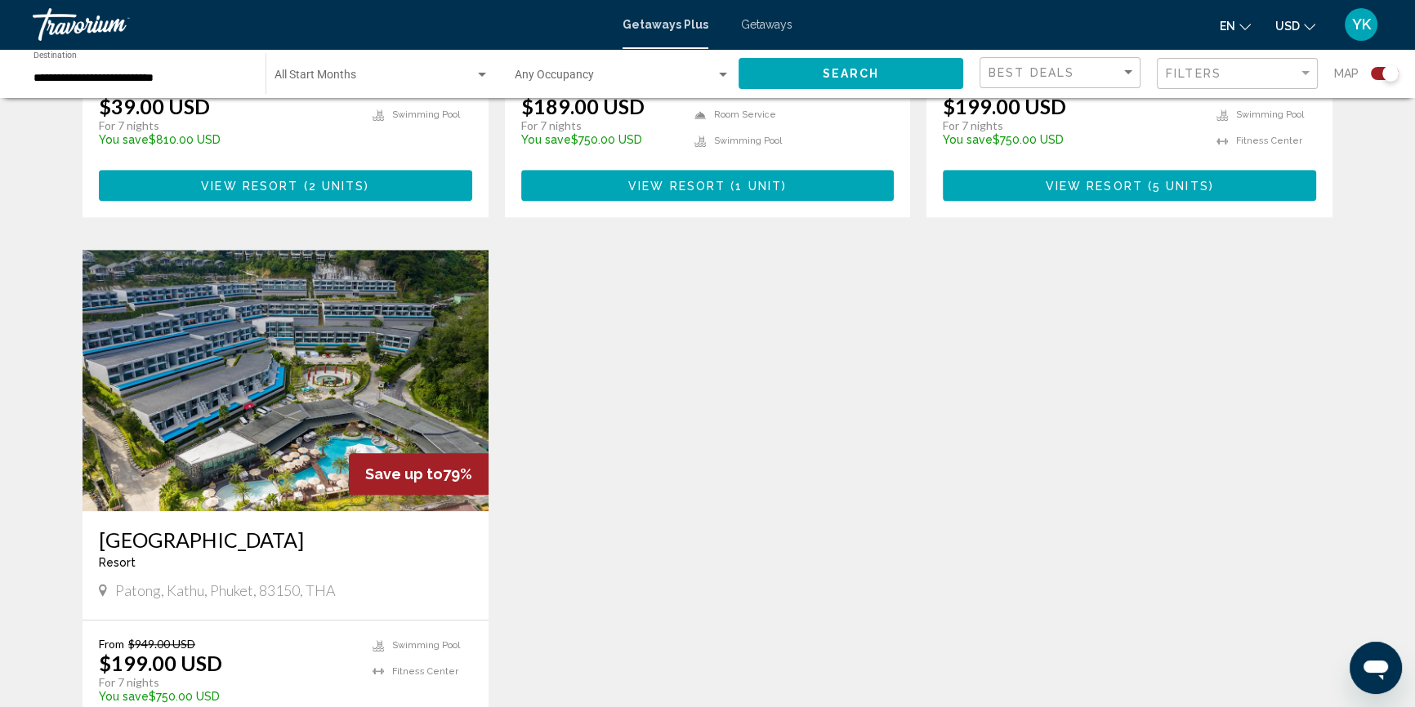
scroll to position [1707, 0]
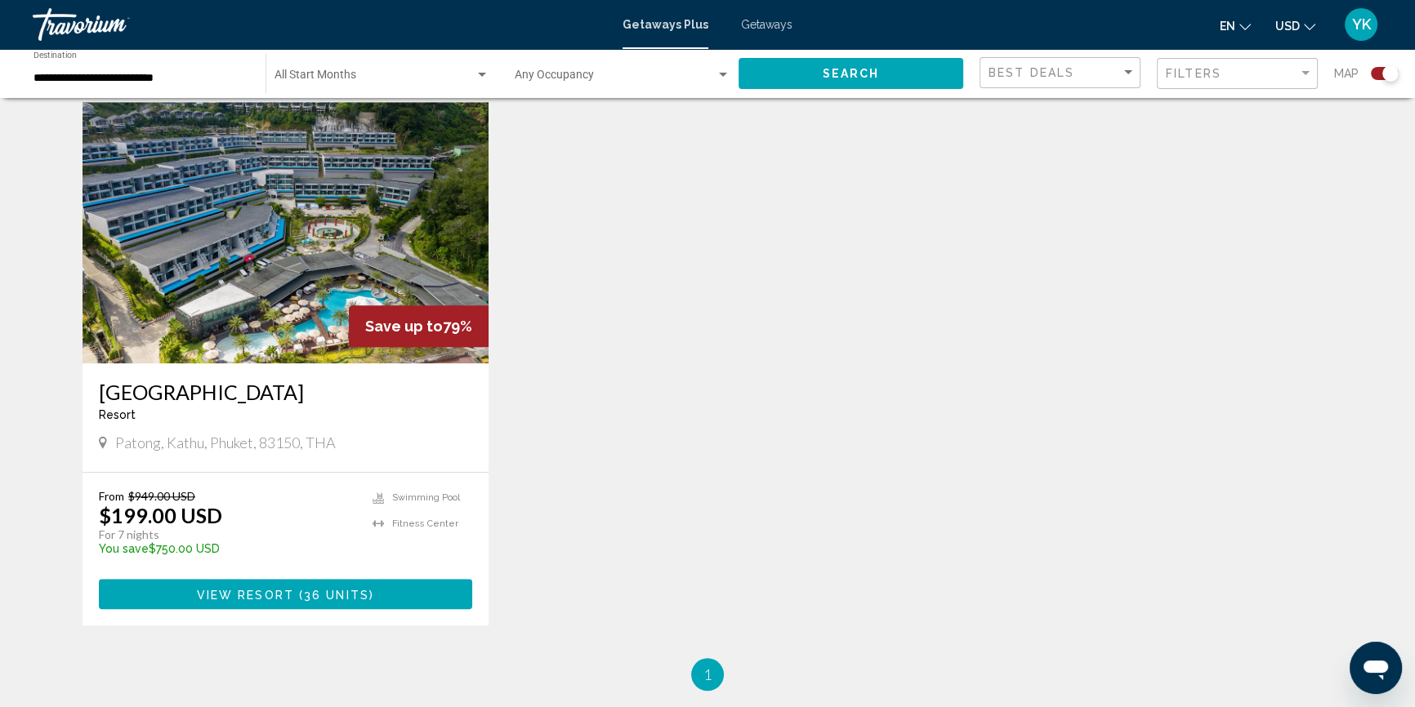
click at [248, 588] on span "View Resort" at bounding box center [245, 594] width 97 height 13
